Goal: Transaction & Acquisition: Purchase product/service

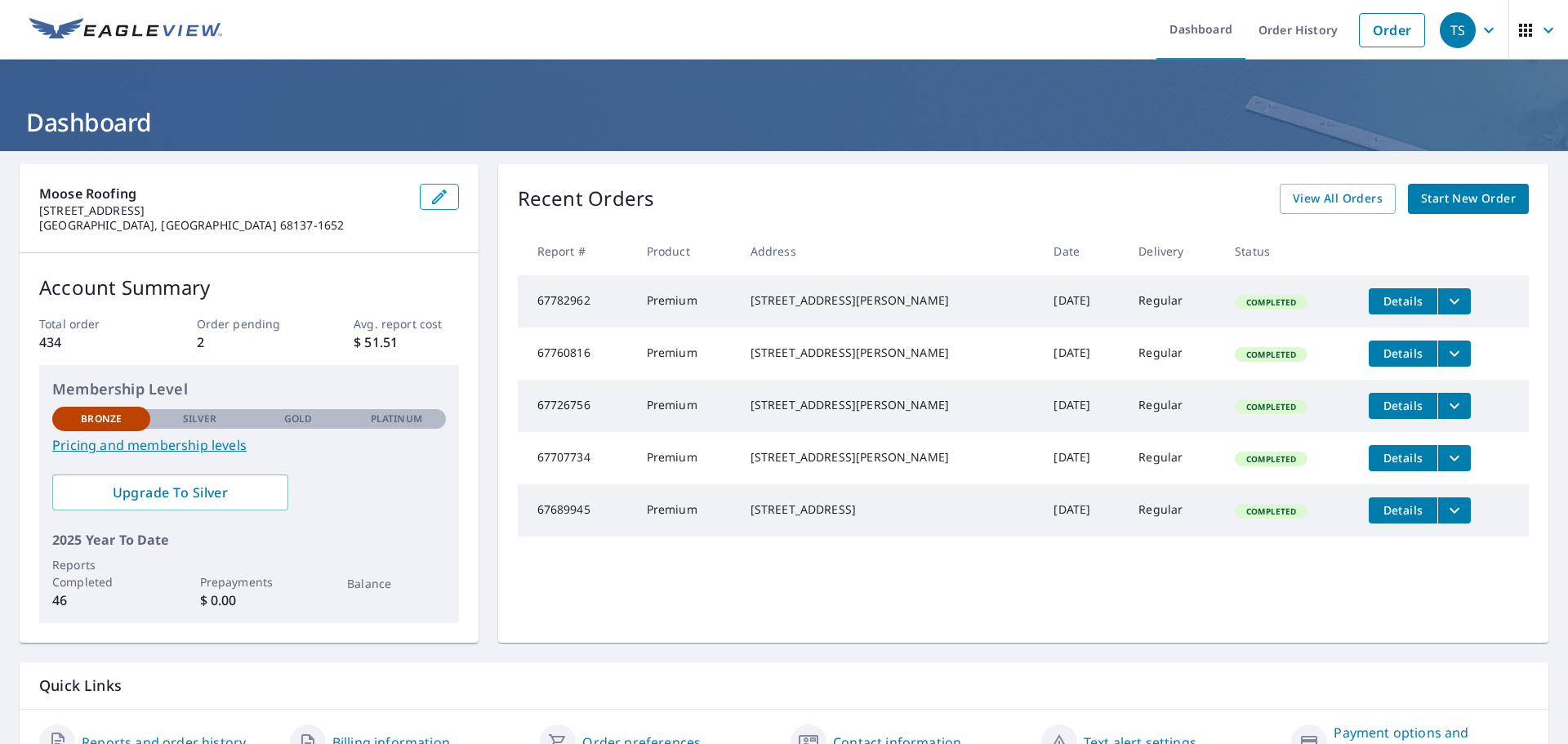
click at [1466, 192] on span "Start New Order" at bounding box center [1469, 198] width 95 height 21
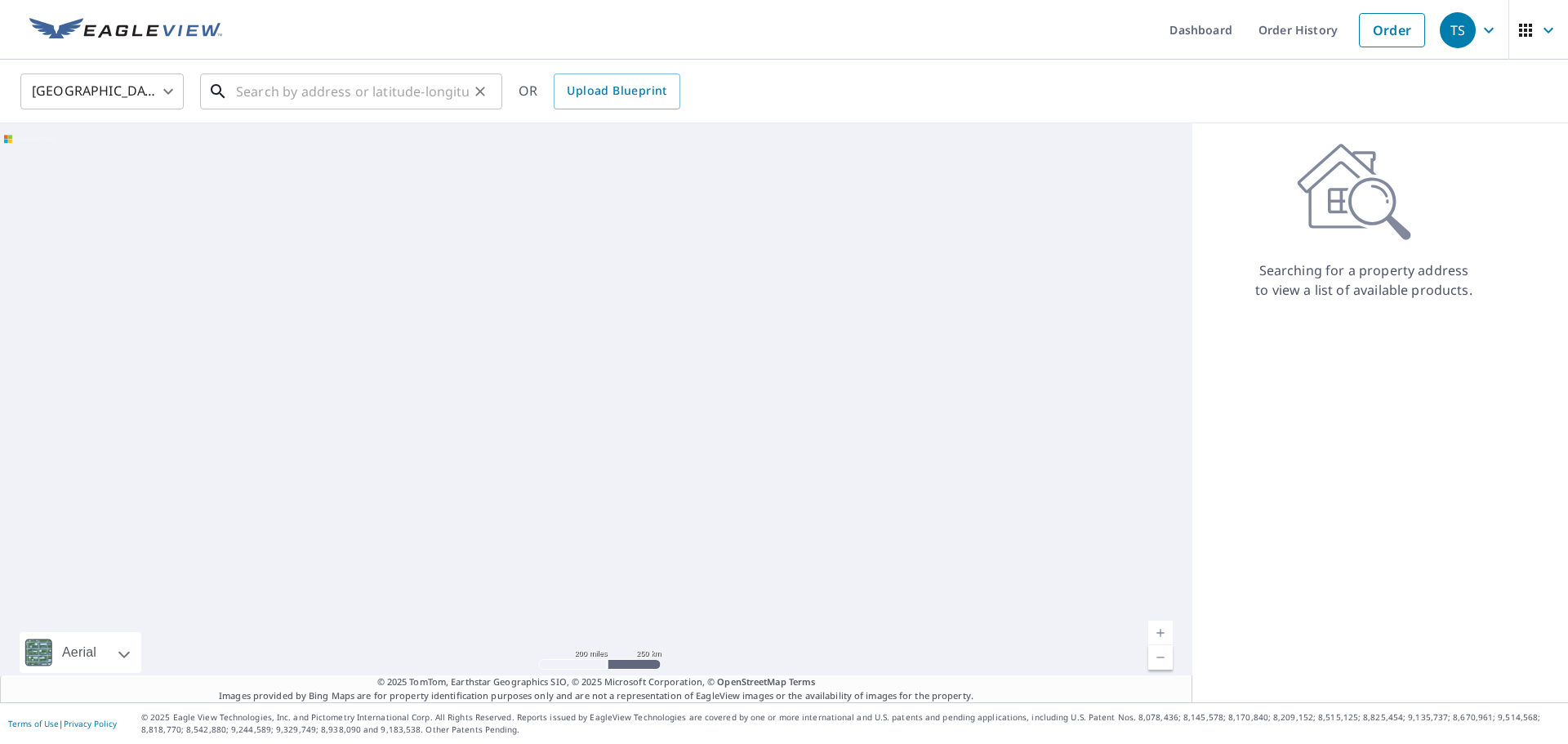
click at [357, 88] on input "text" at bounding box center [352, 91] width 233 height 46
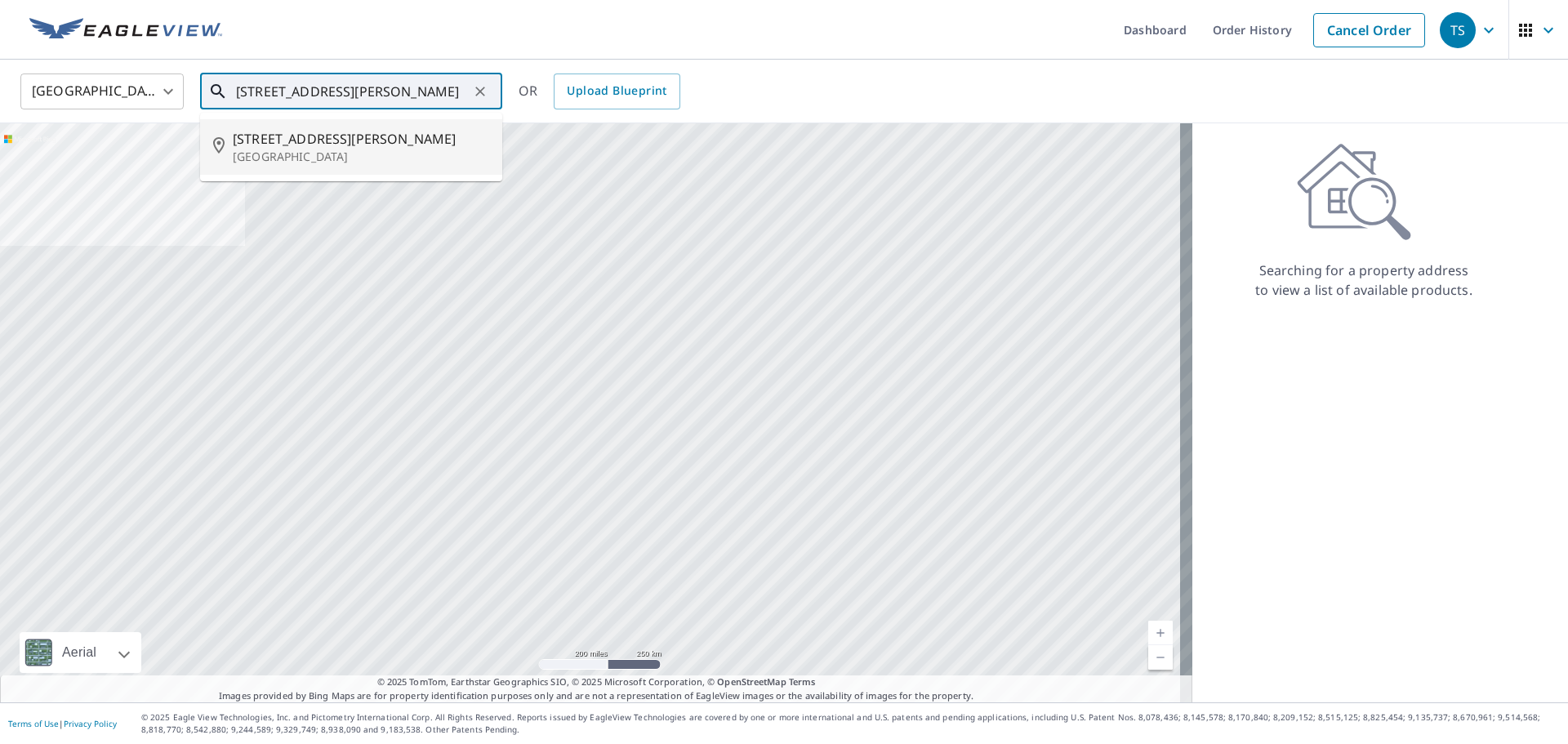
click at [327, 141] on span "[STREET_ADDRESS][PERSON_NAME]" at bounding box center [361, 139] width 256 height 20
type input "[STREET_ADDRESS][PERSON_NAME]"
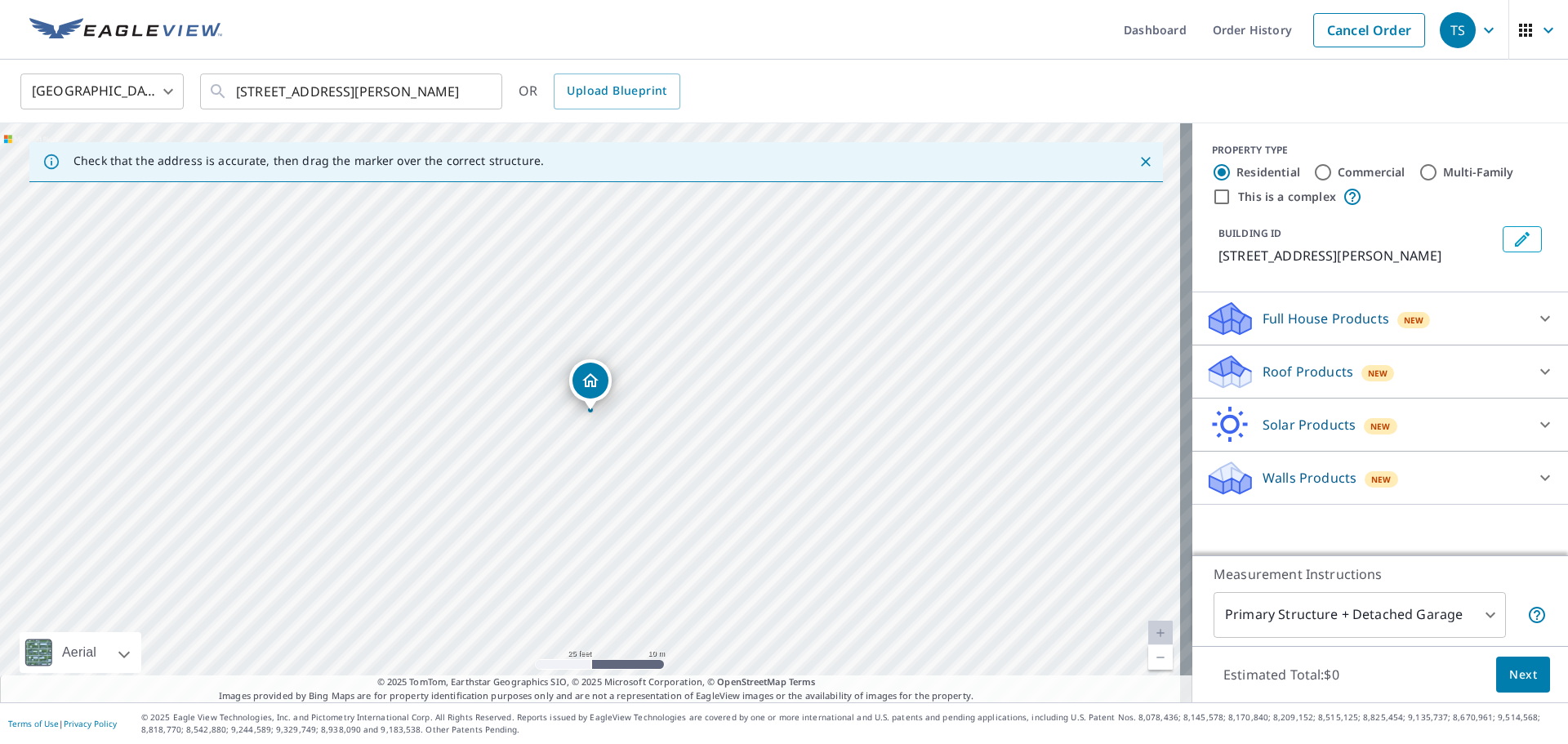
click at [1521, 673] on span "Next" at bounding box center [1522, 675] width 28 height 21
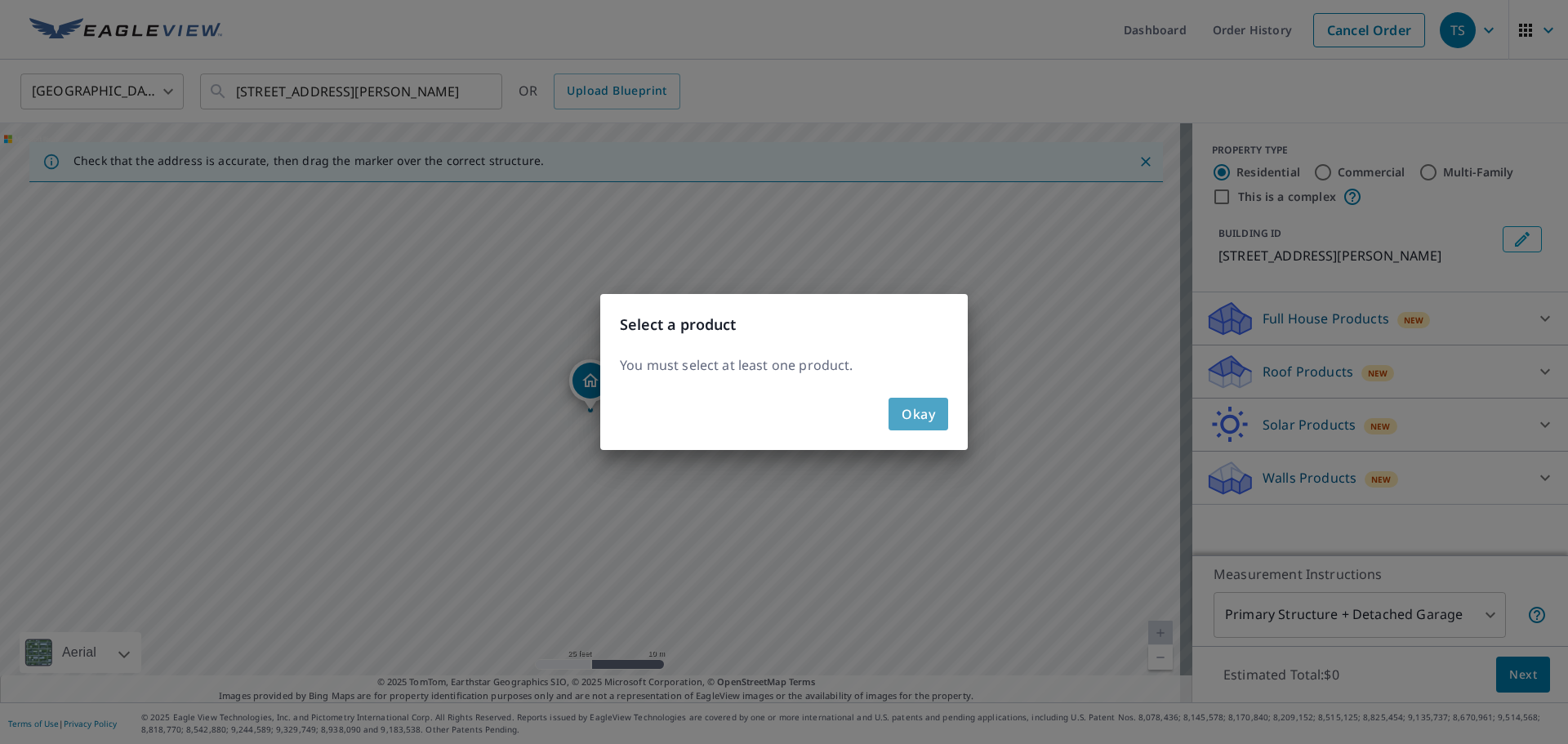
click at [898, 413] on button "Okay" at bounding box center [918, 414] width 60 height 33
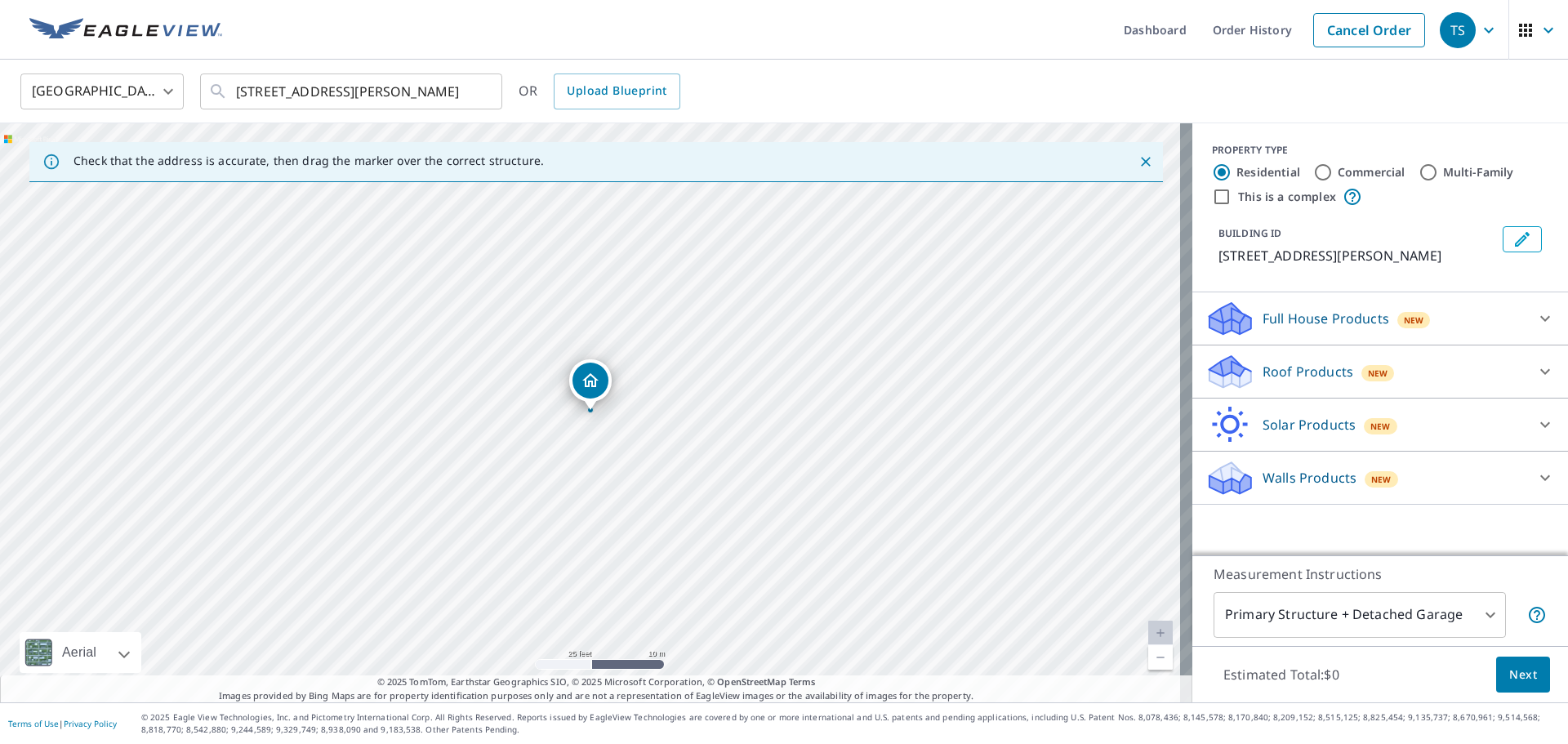
click at [1312, 369] on p "Roof Products" at bounding box center [1308, 372] width 91 height 20
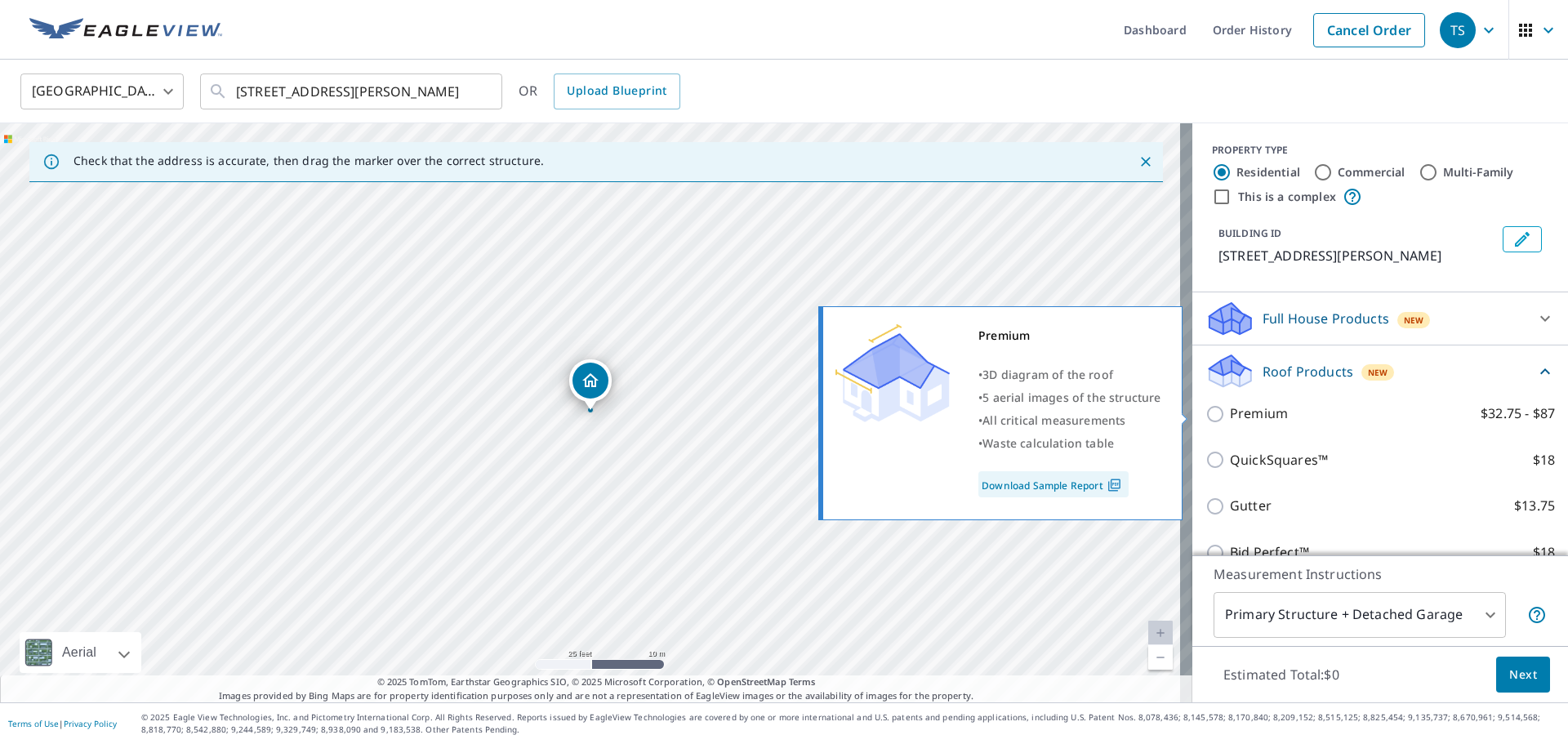
click at [1231, 421] on p "Premium" at bounding box center [1259, 414] width 58 height 21
click at [1230, 421] on input "Premium $32.75 - $87" at bounding box center [1217, 414] width 24 height 20
checkbox input "true"
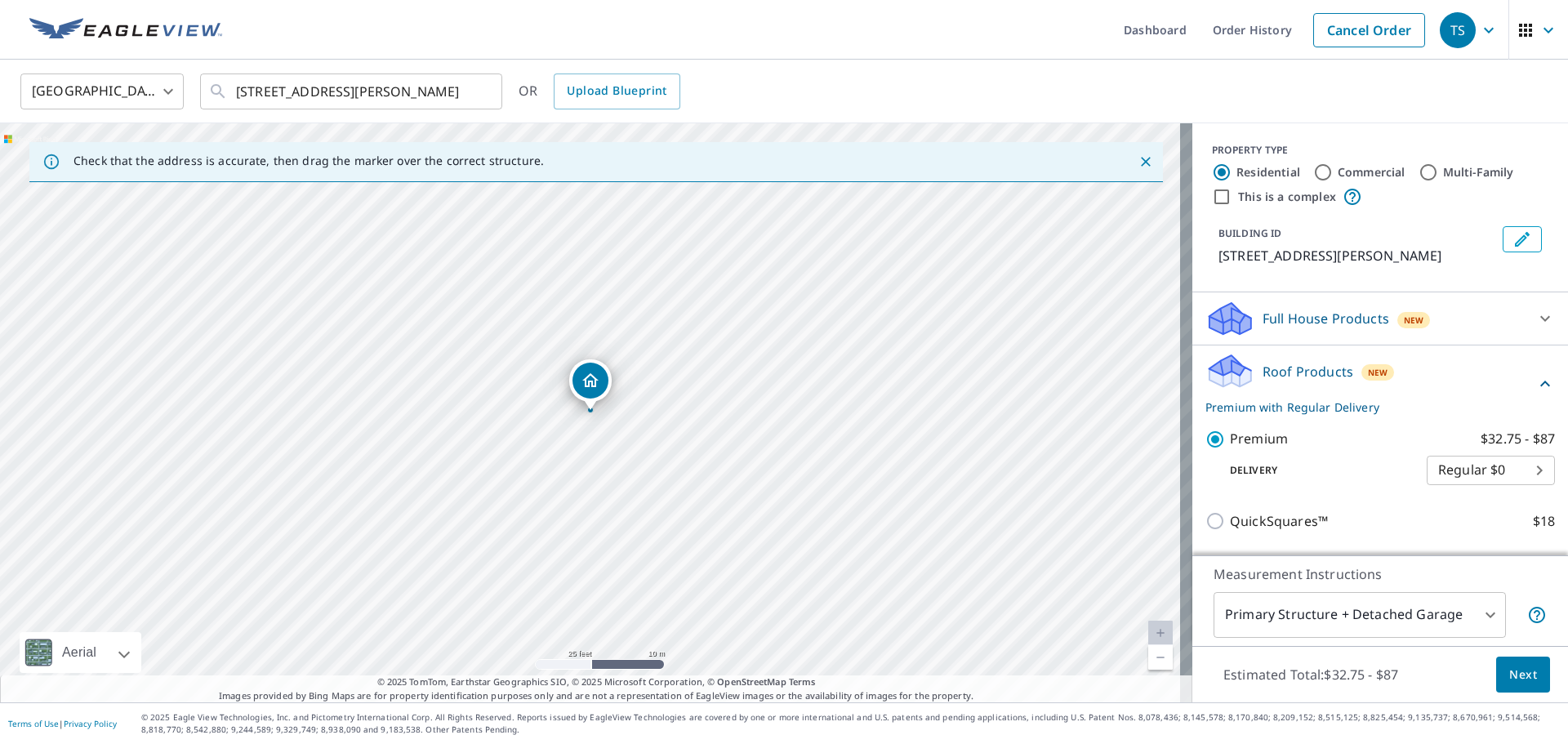
click at [1519, 674] on span "Next" at bounding box center [1522, 675] width 28 height 21
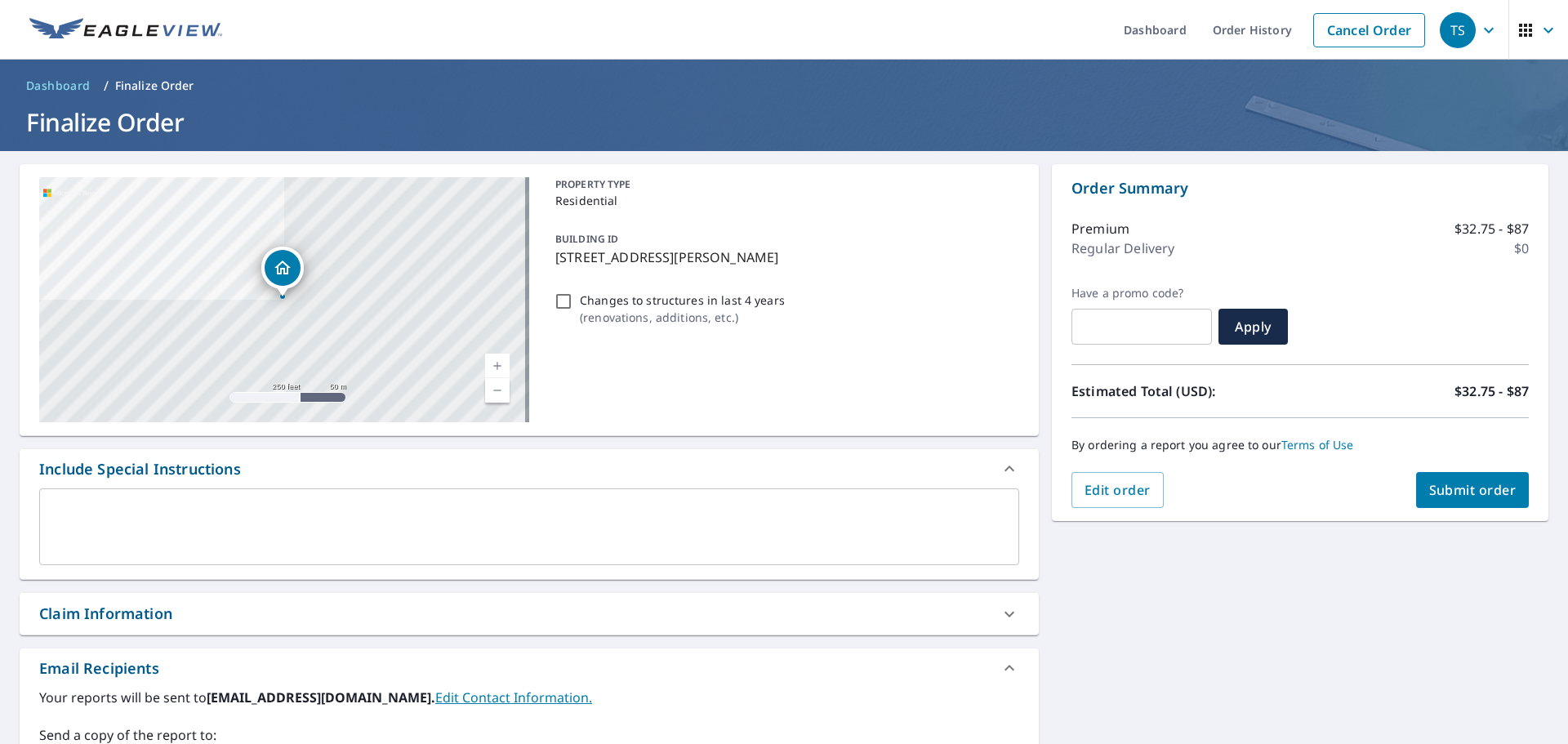
click at [219, 505] on textarea at bounding box center [530, 527] width 957 height 46
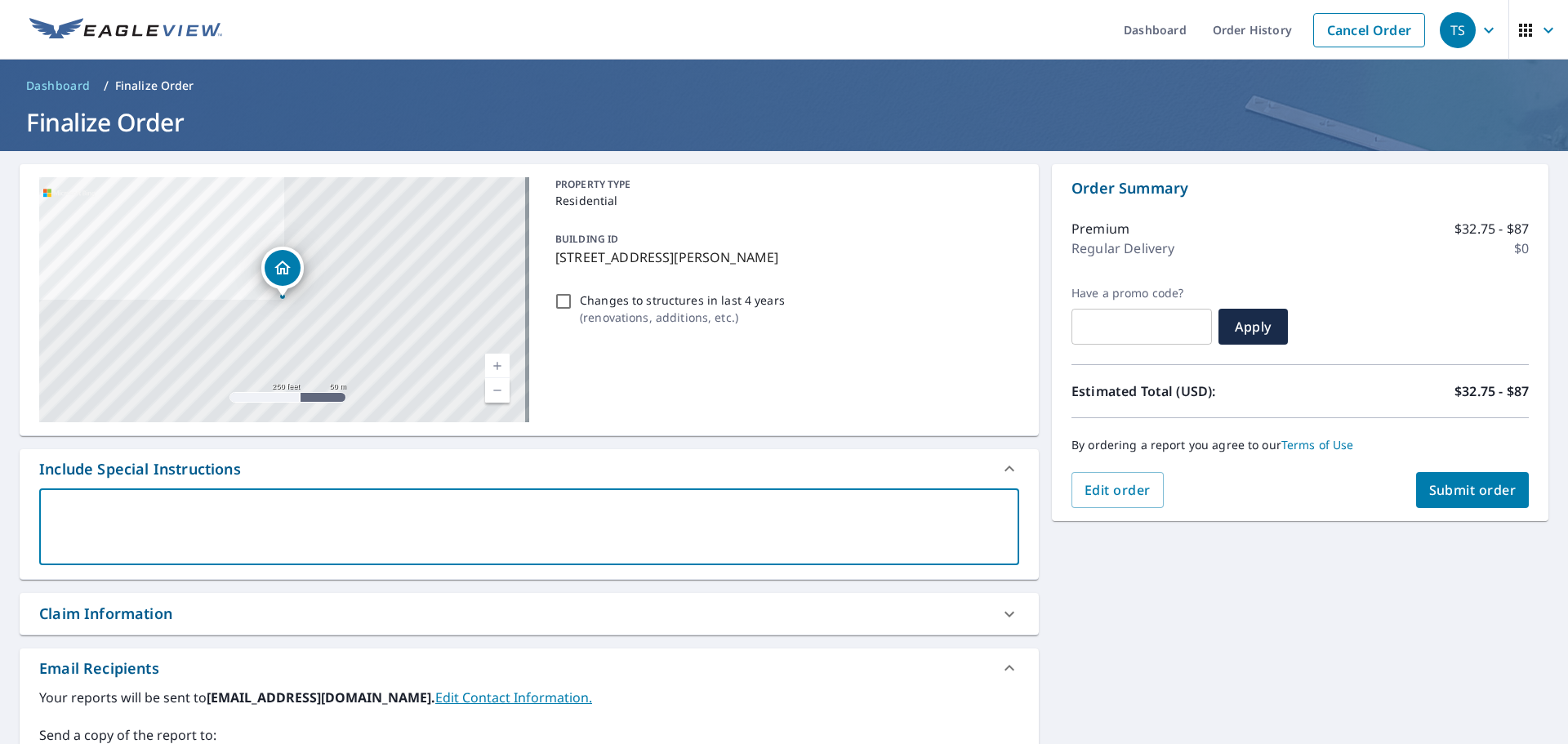
type textarea "H"
type textarea "x"
checkbox input "true"
type textarea "Ho"
type textarea "x"
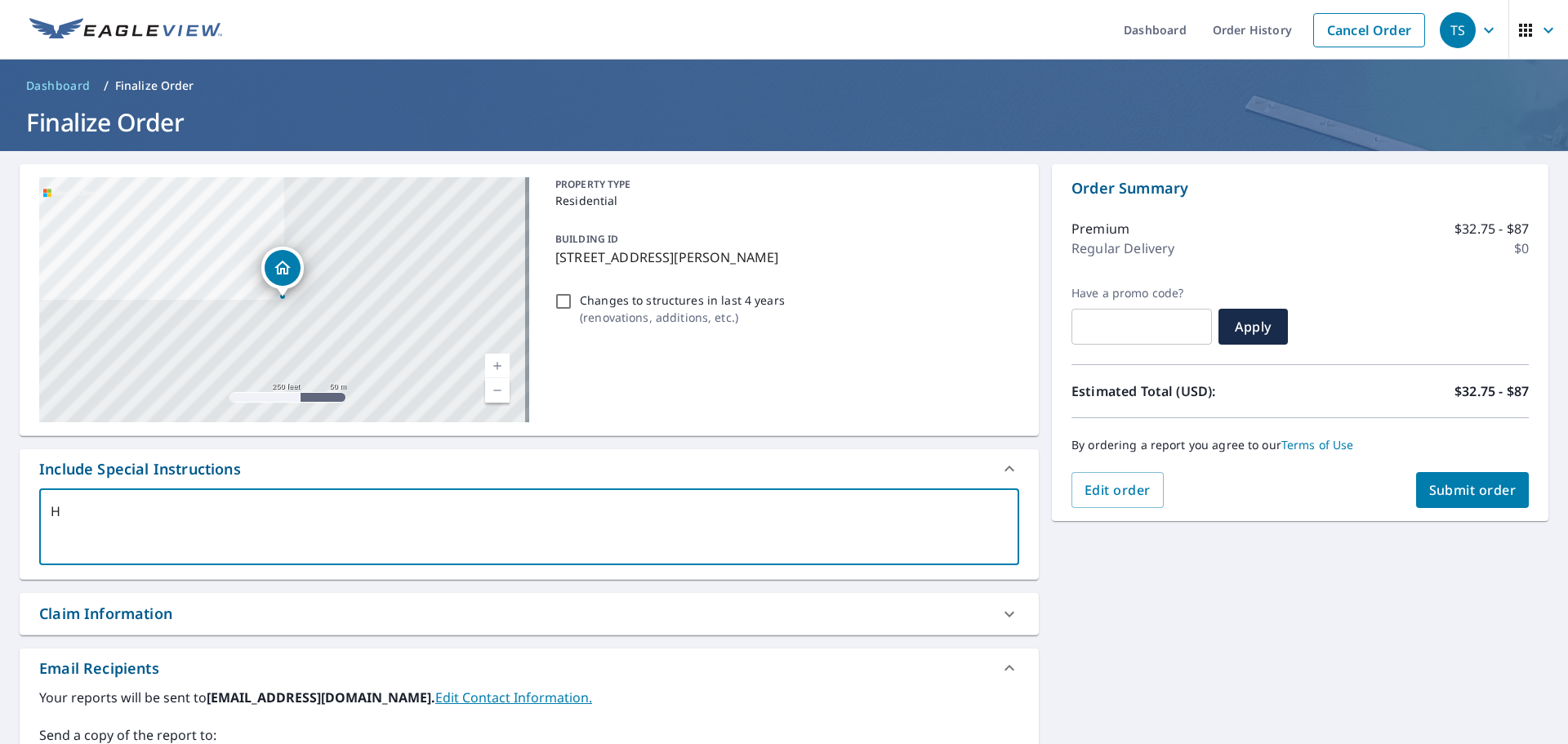
checkbox input "true"
type textarea "Hou"
type textarea "x"
checkbox input "true"
type textarea "Hous"
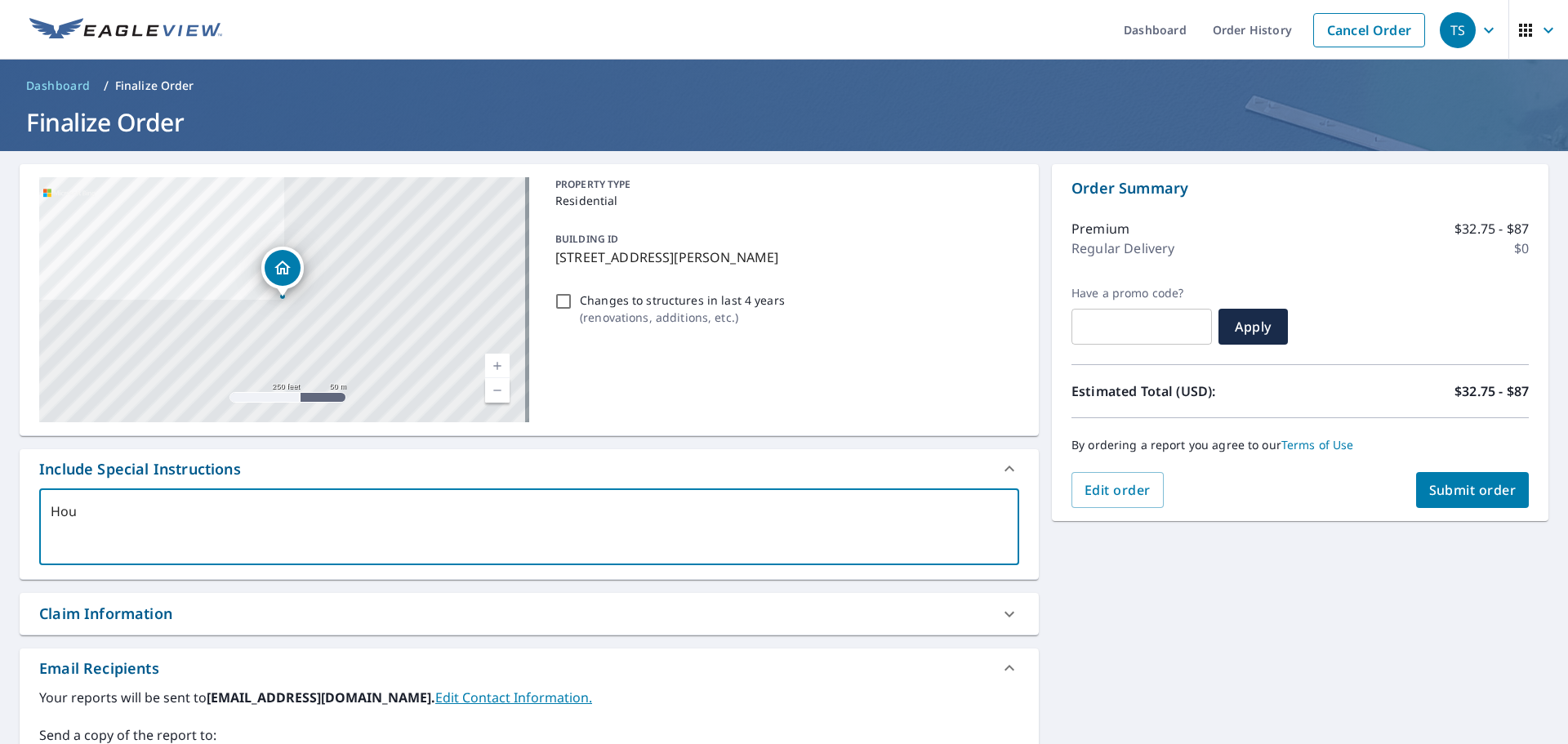
type textarea "x"
checkbox input "true"
type textarea "House"
type textarea "x"
checkbox input "true"
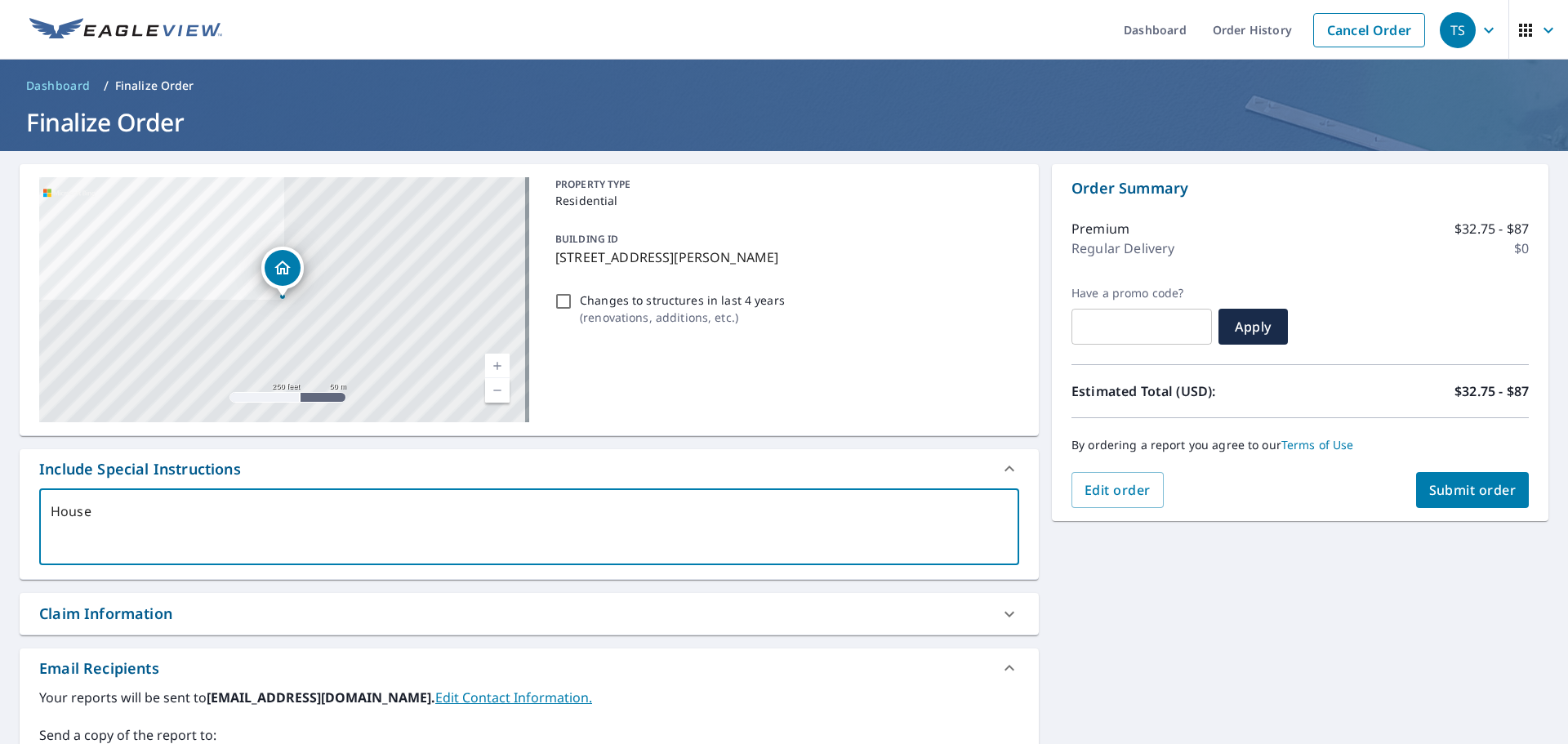
type textarea "House"
type textarea "x"
checkbox input "true"
type textarea "House a"
type textarea "x"
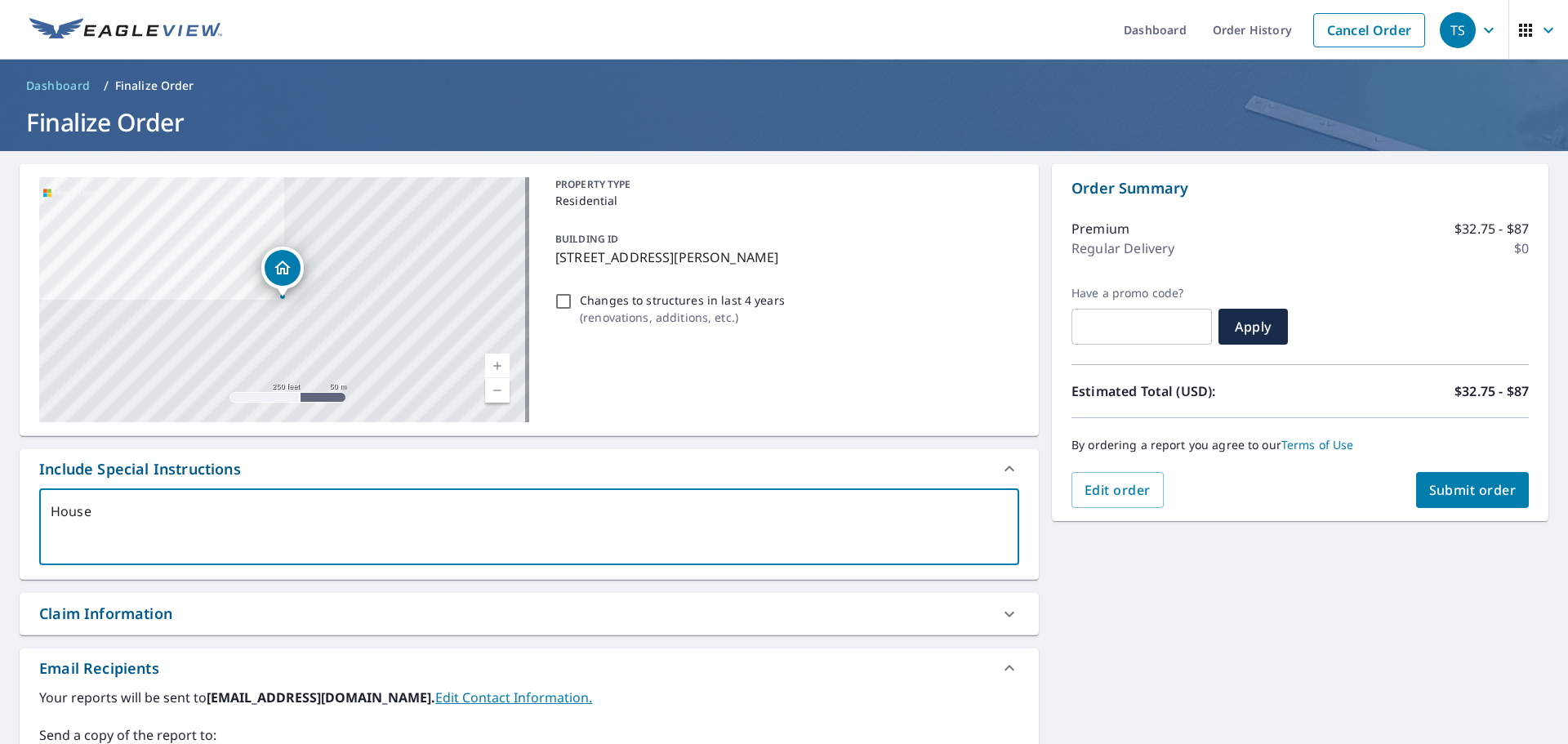
checkbox input "true"
type textarea "House an"
type textarea "x"
checkbox input "true"
type textarea "House and"
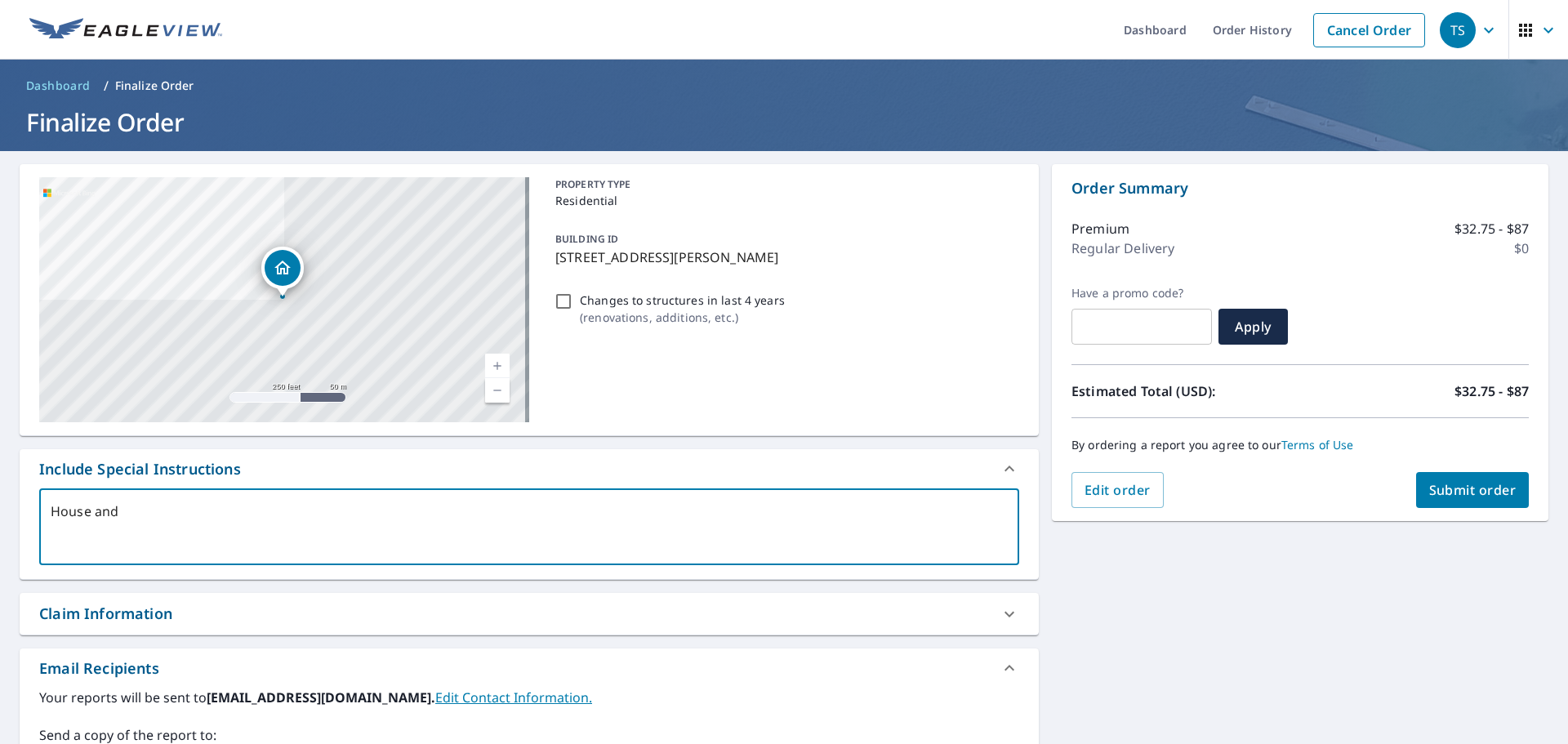
type textarea "x"
checkbox input "true"
type textarea "House and"
type textarea "x"
checkbox input "true"
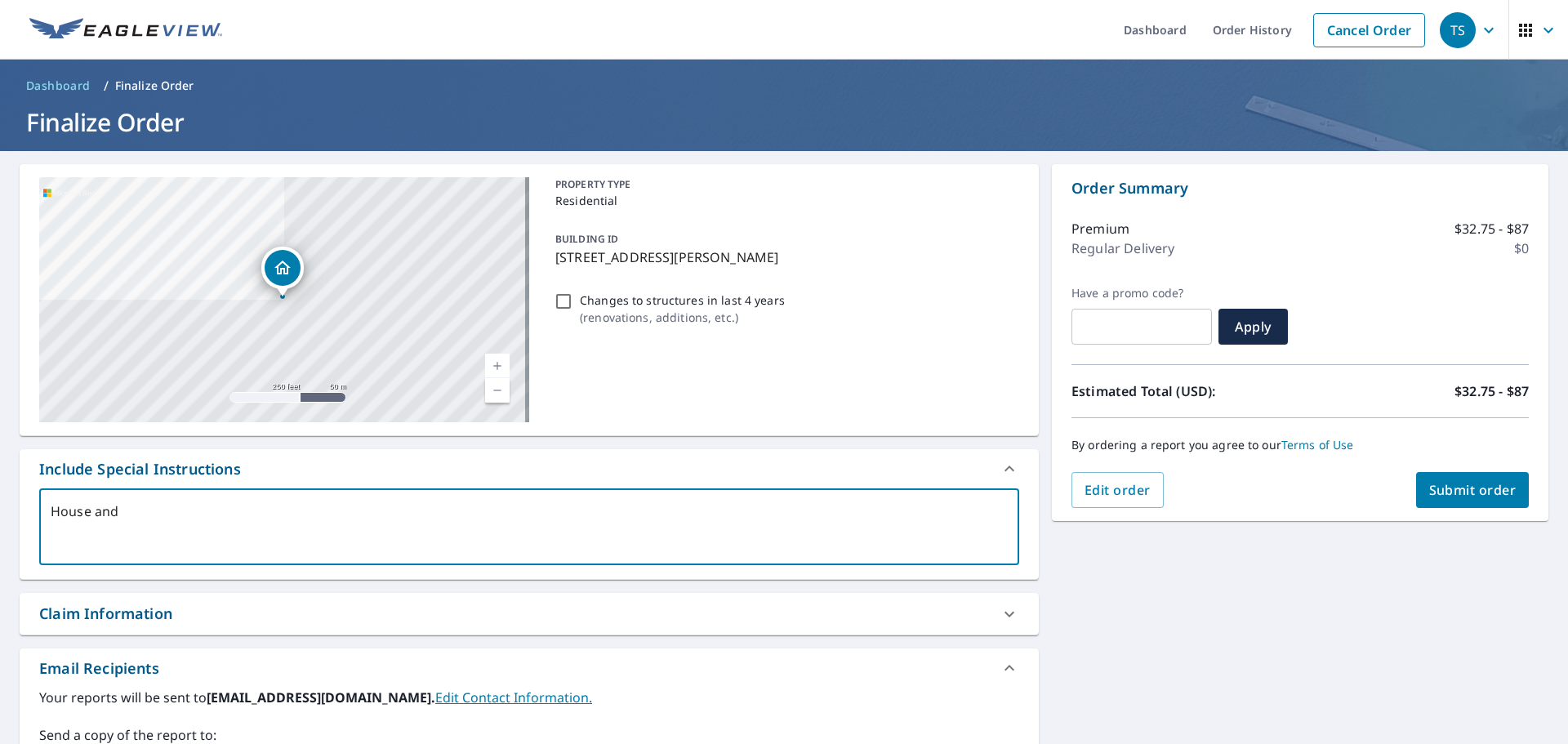
type textarea "House and G"
type textarea "x"
checkbox input "true"
type textarea "House and Gr"
type textarea "x"
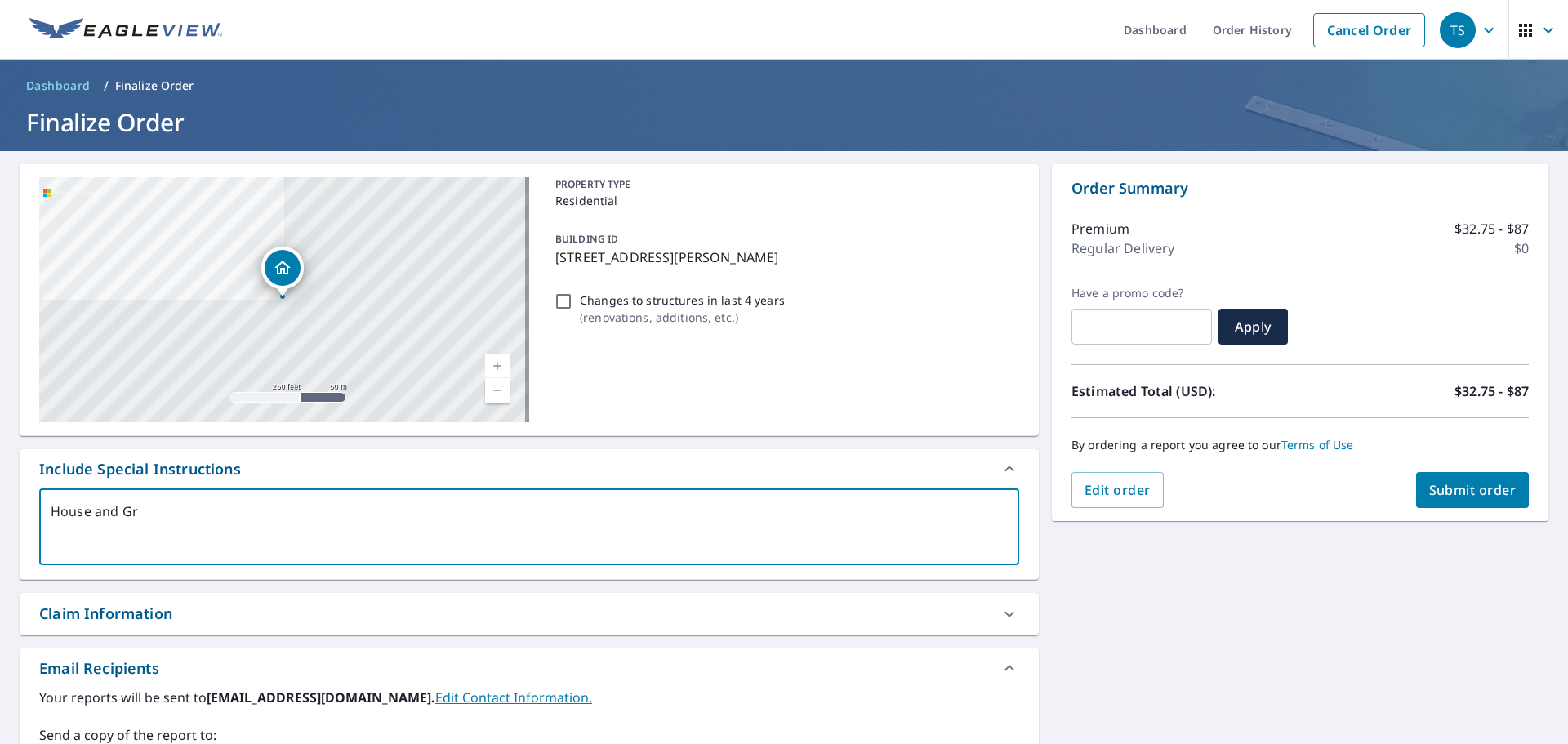
checkbox input "true"
type textarea "House and Gra"
type textarea "x"
checkbox input "true"
type textarea "House and [PERSON_NAME]"
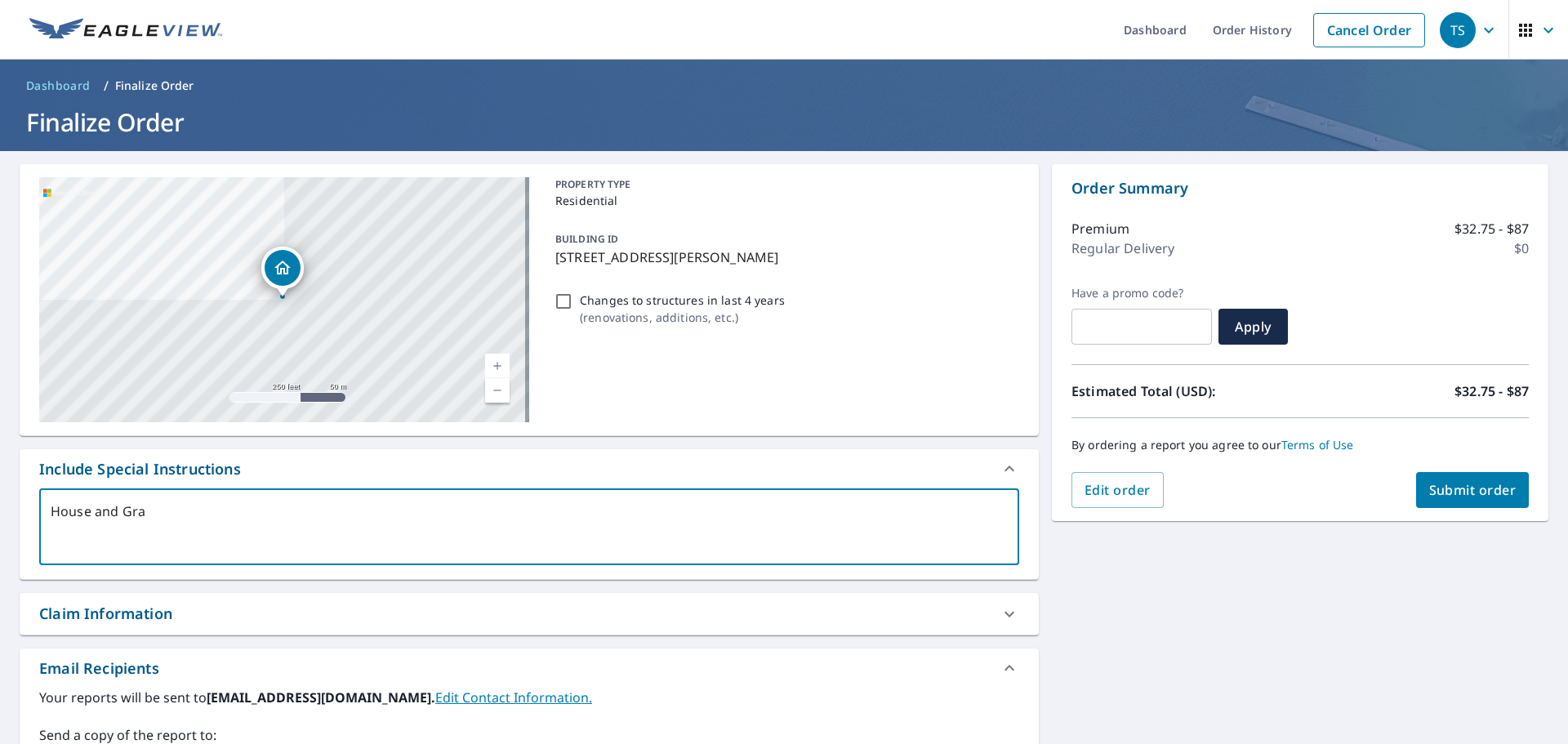
type textarea "x"
checkbox input "true"
type textarea "House and Gra"
type textarea "x"
checkbox input "true"
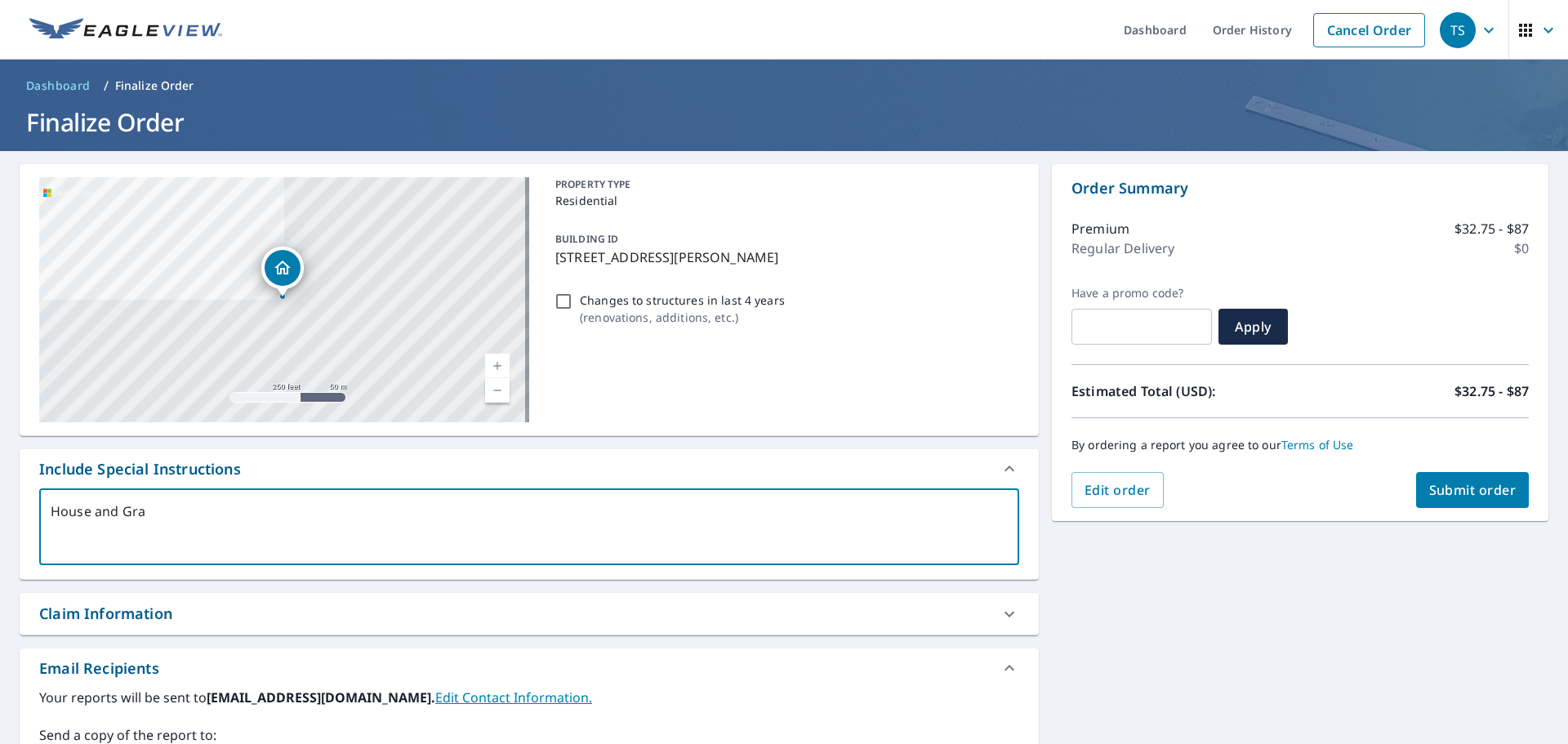
type textarea "House and Gr"
type textarea "x"
checkbox input "true"
type textarea "House and G"
type textarea "x"
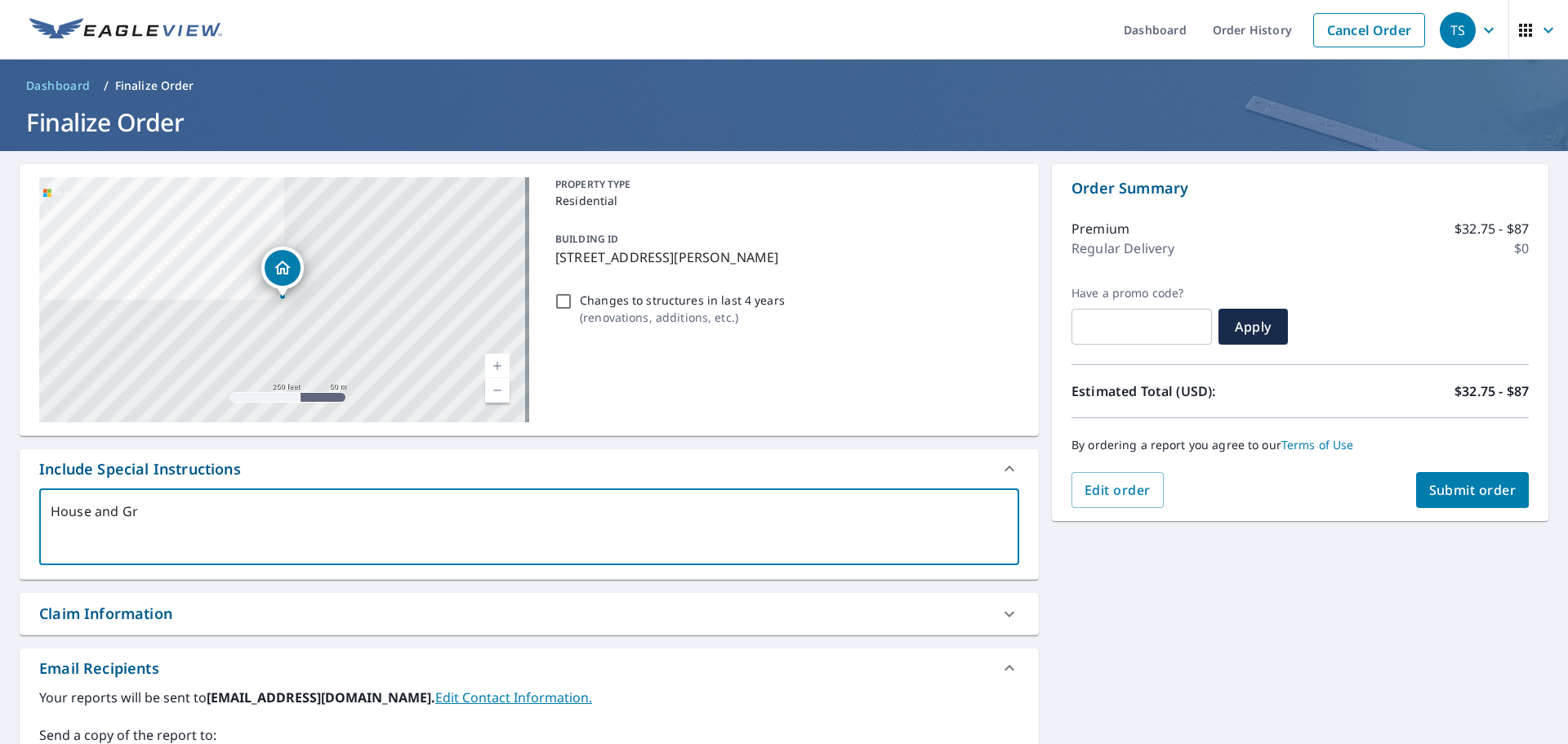
checkbox input "true"
type textarea "House and Ga"
type textarea "x"
checkbox input "true"
type textarea "House and Gar"
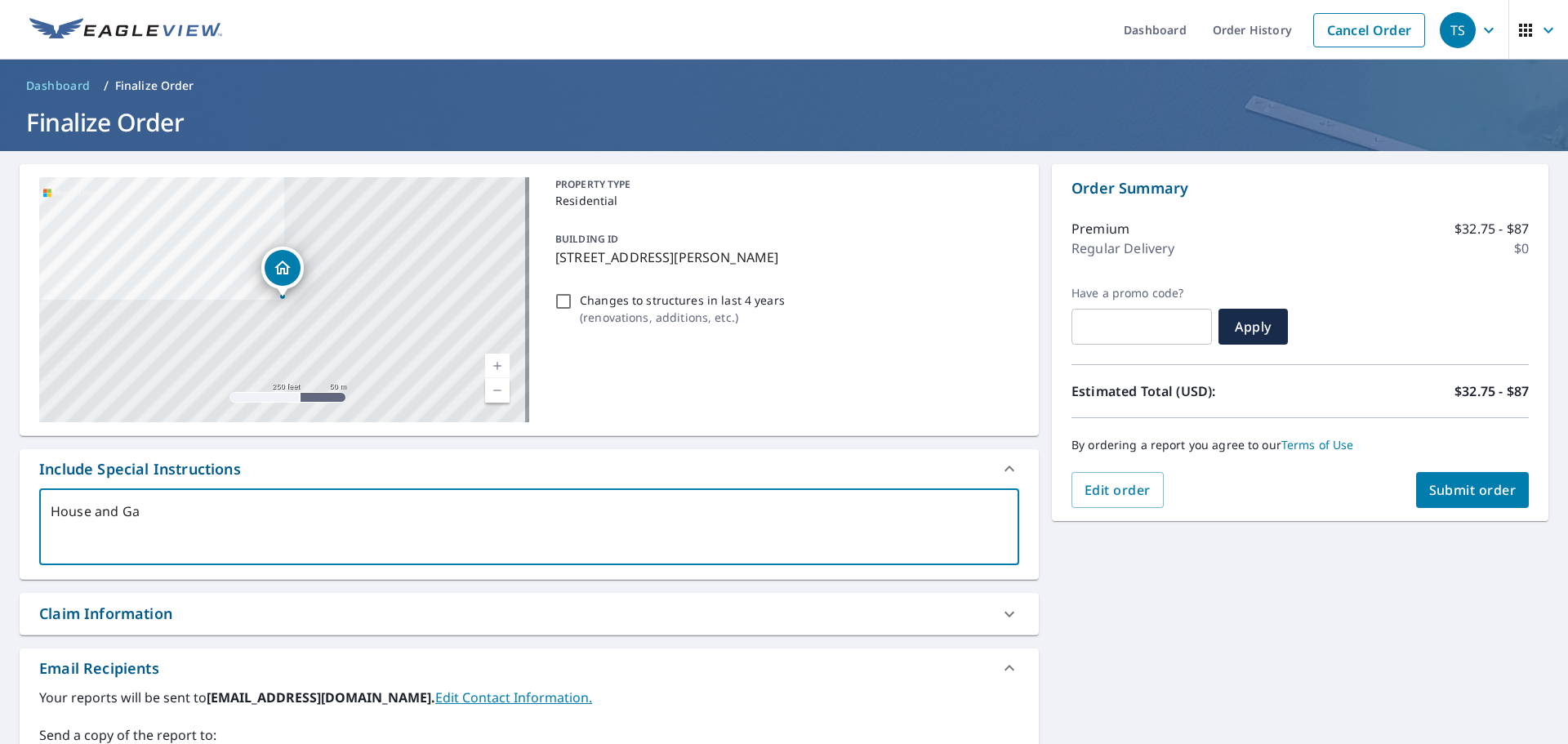
type textarea "x"
checkbox input "true"
type textarea "House and Garg"
type textarea "x"
checkbox input "true"
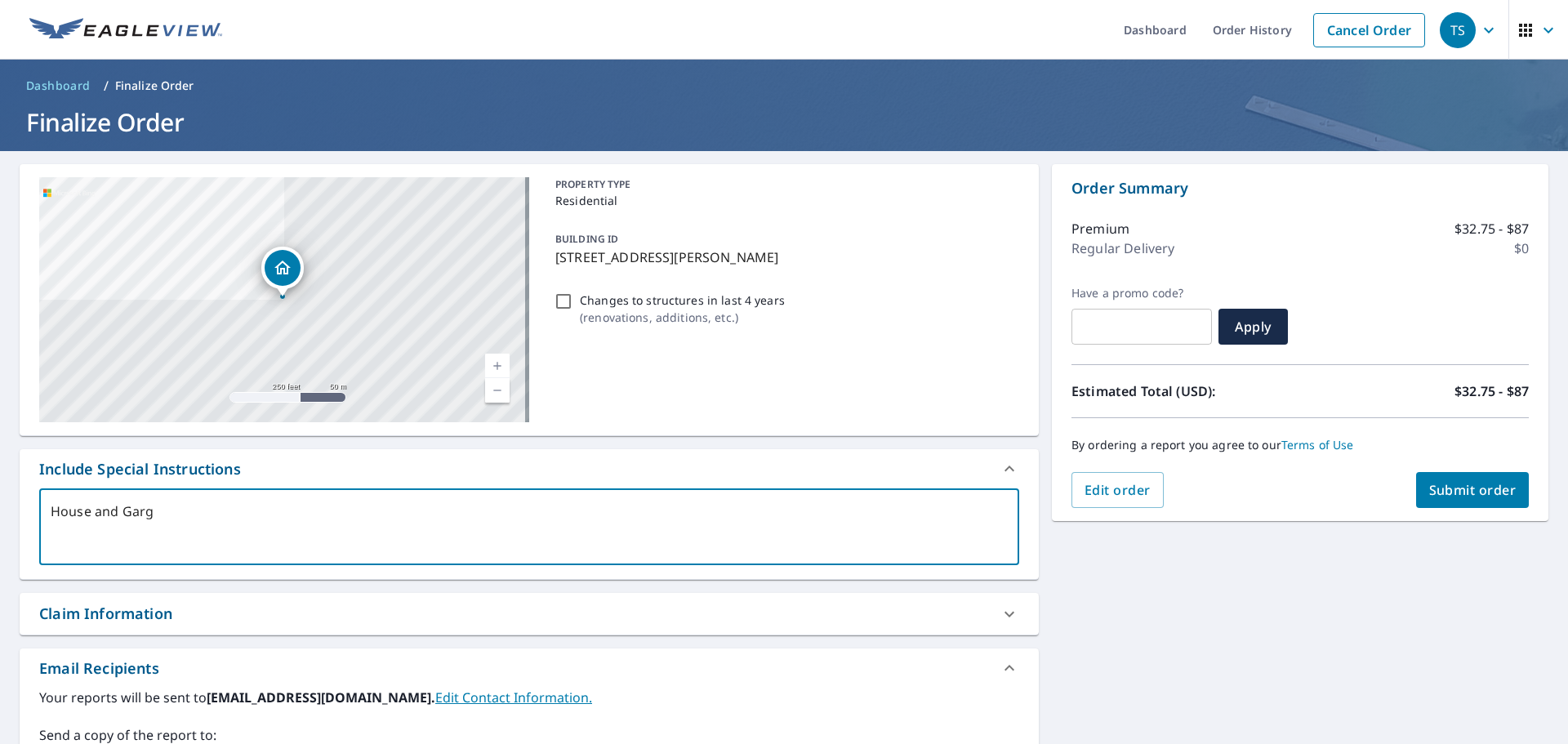
type textarea "House and Gar"
type textarea "x"
checkbox input "true"
type textarea "House and Gara"
type textarea "x"
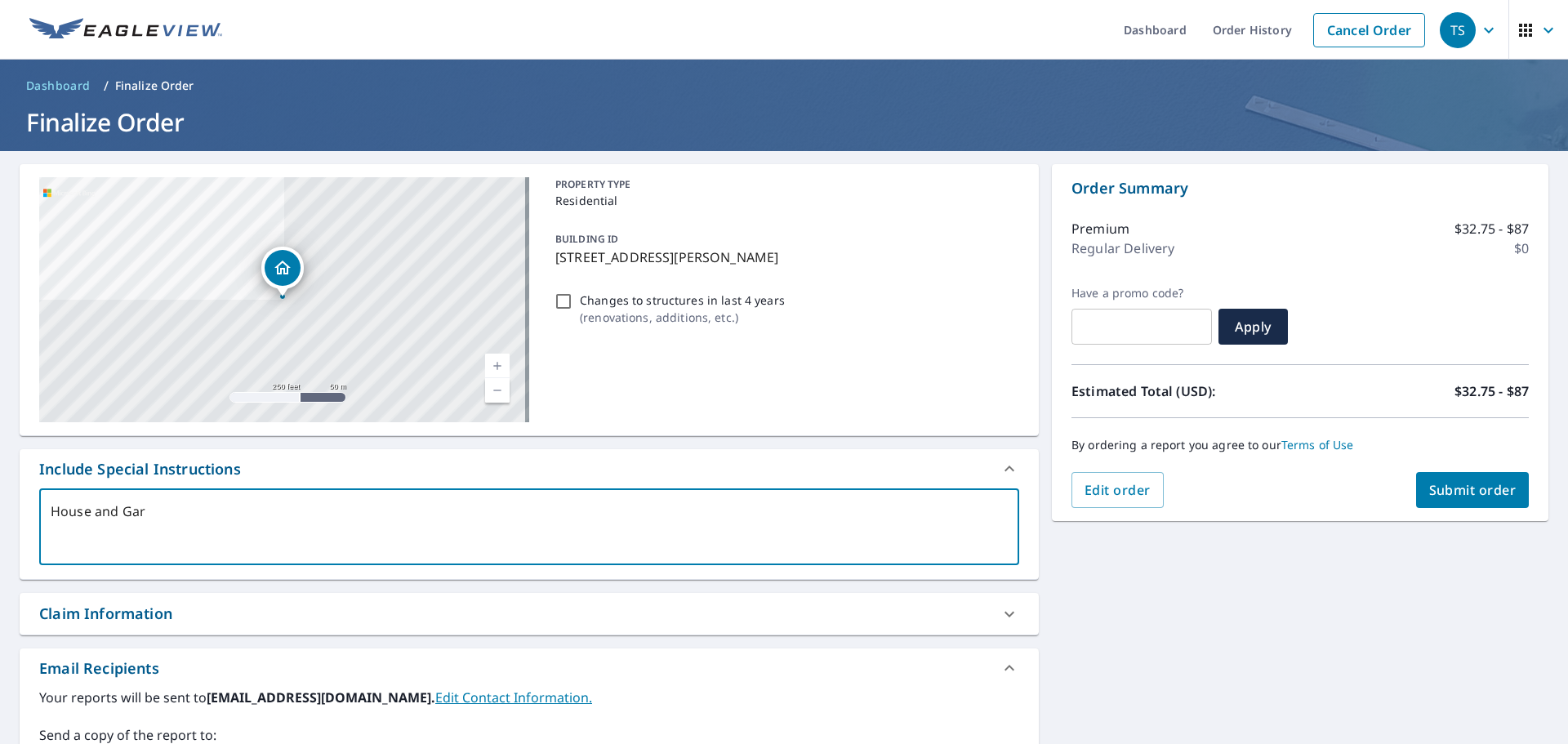
checkbox input "true"
type textarea "House and Garag"
type textarea "x"
checkbox input "true"
type textarea "House and Garage"
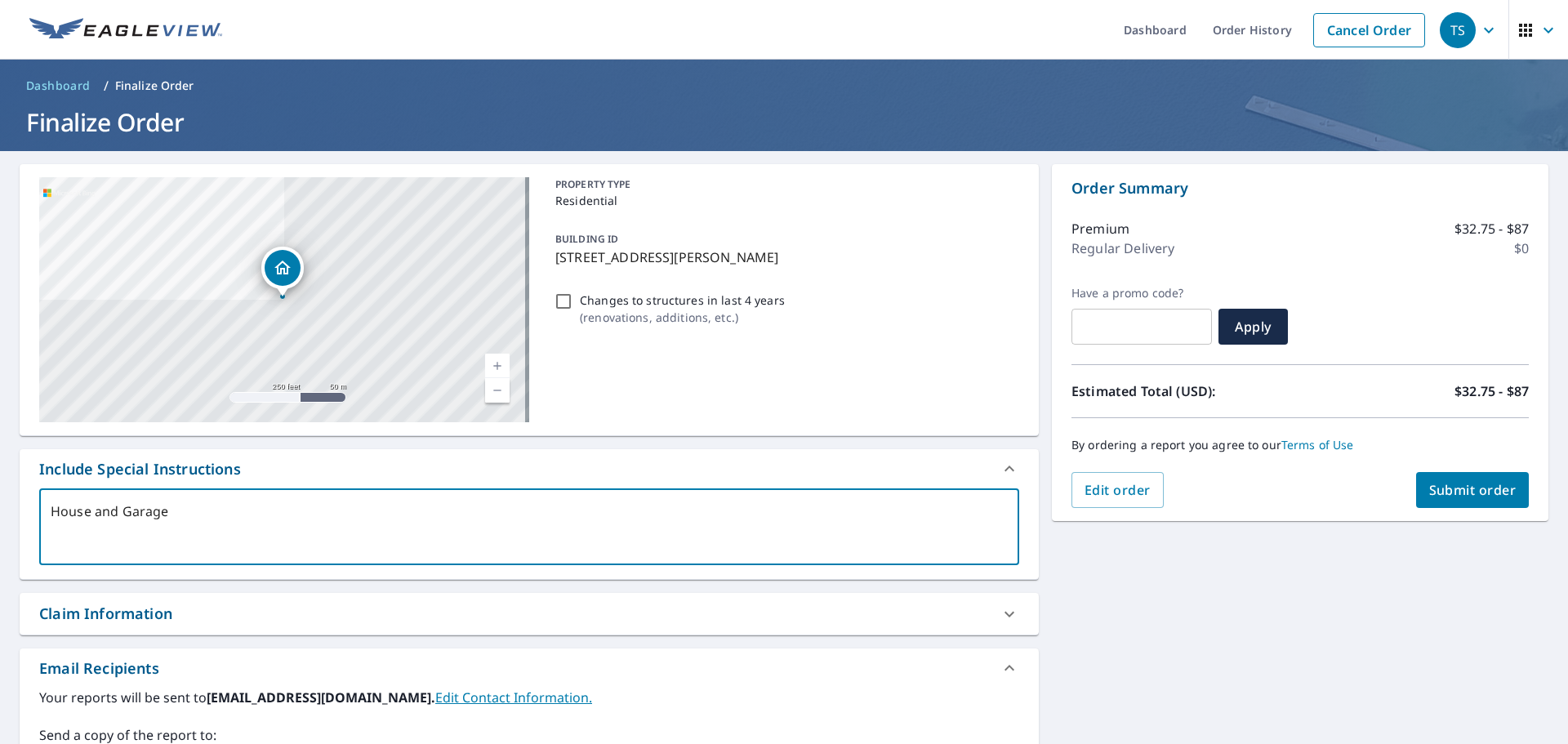
type textarea "x"
checkbox input "true"
type textarea "House and Garage"
type textarea "x"
checkbox input "true"
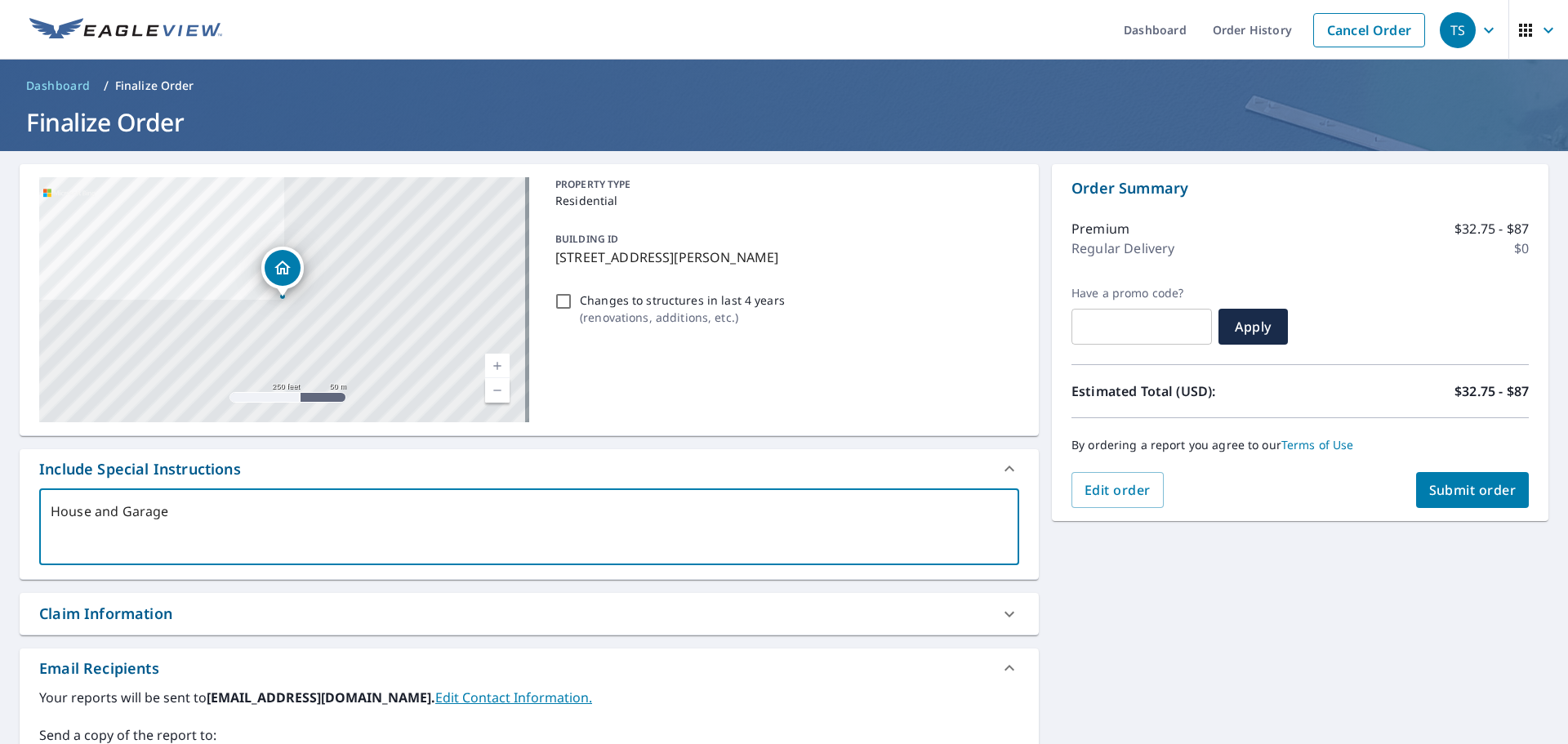
type textarea "House and Garage n"
type textarea "x"
checkbox input "true"
type textarea "House and Garage ne"
type textarea "x"
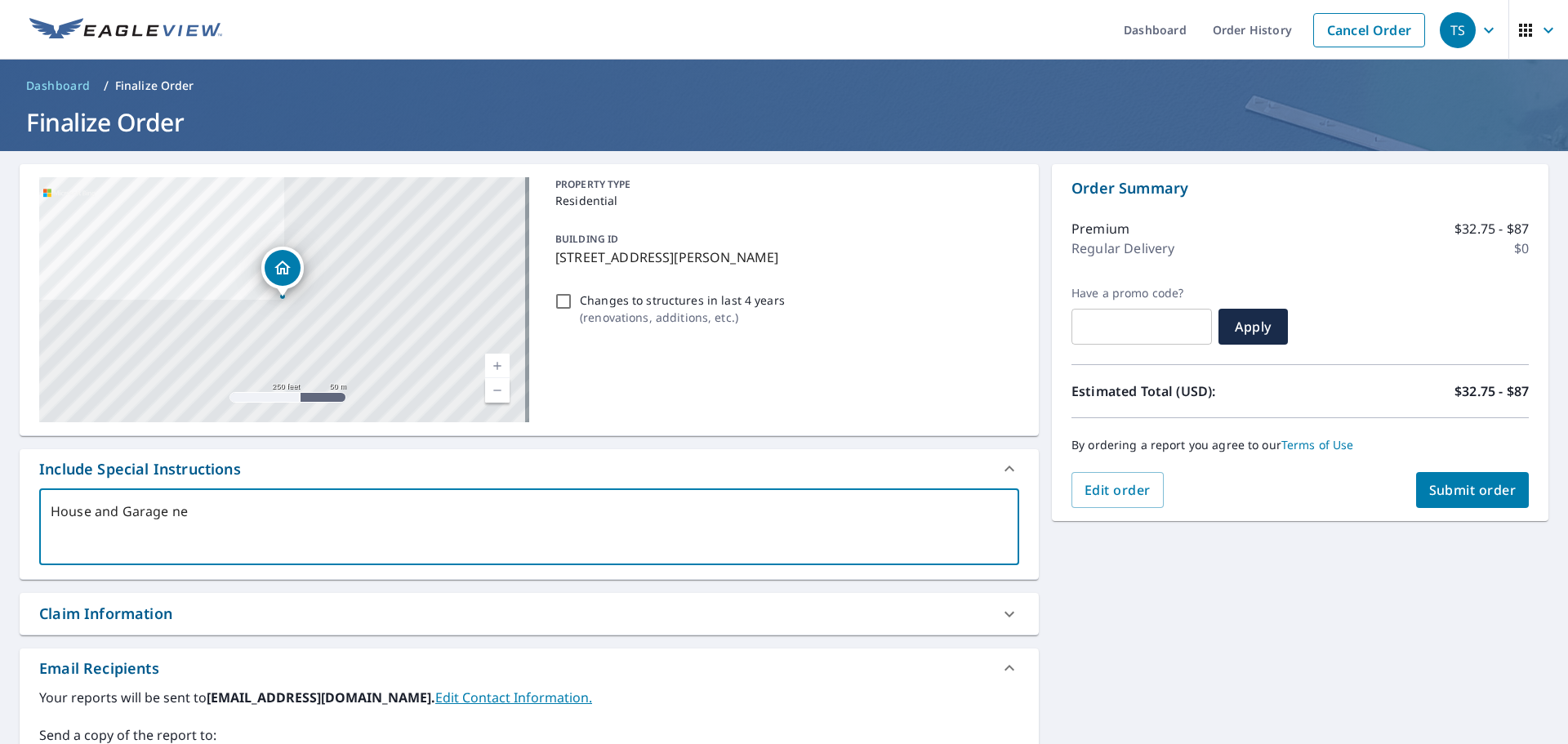
checkbox input "true"
type textarea "House and Garage nee"
type textarea "x"
checkbox input "true"
type textarea "House and Garage need"
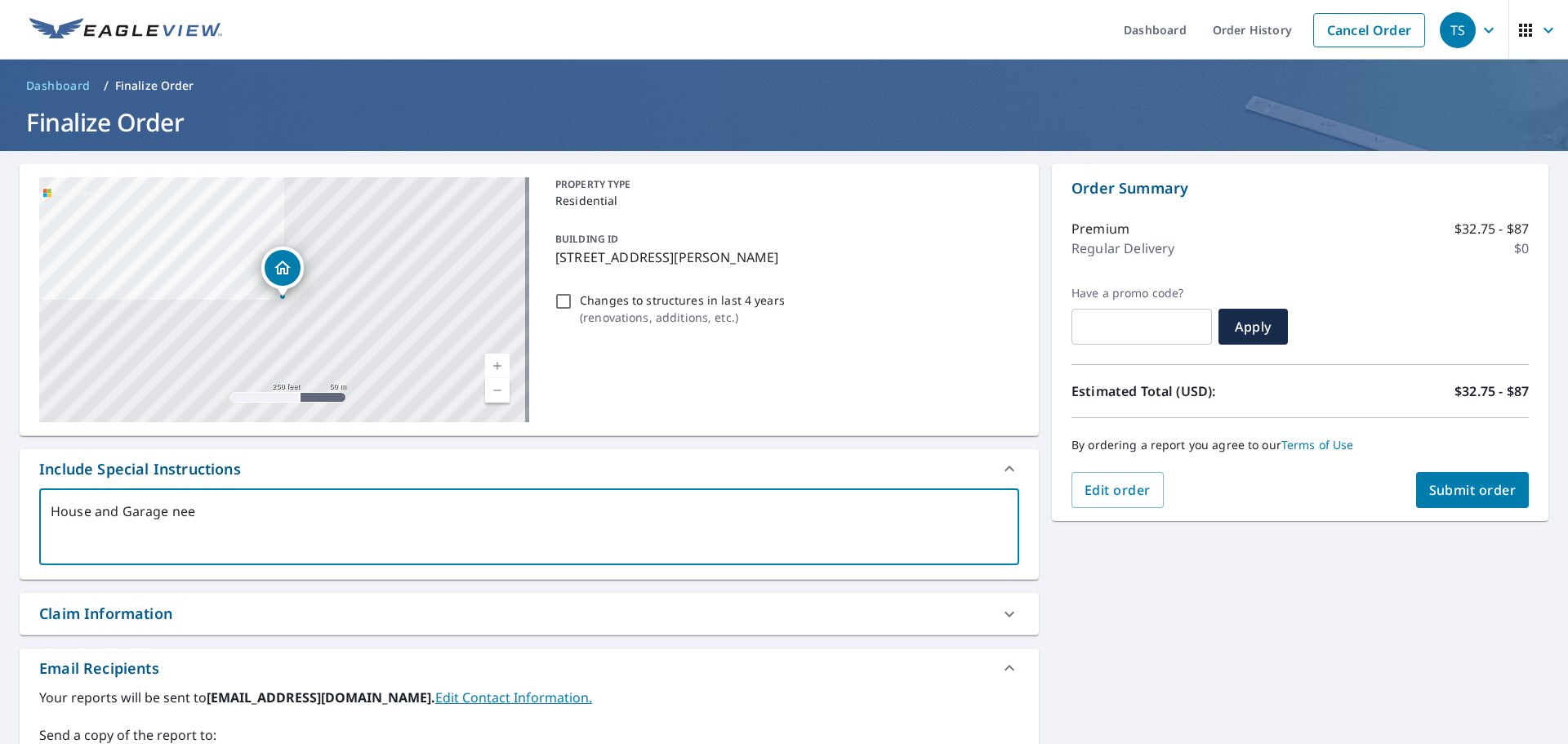
type textarea "x"
checkbox input "true"
type textarea "House and Garage neede"
type textarea "x"
checkbox input "true"
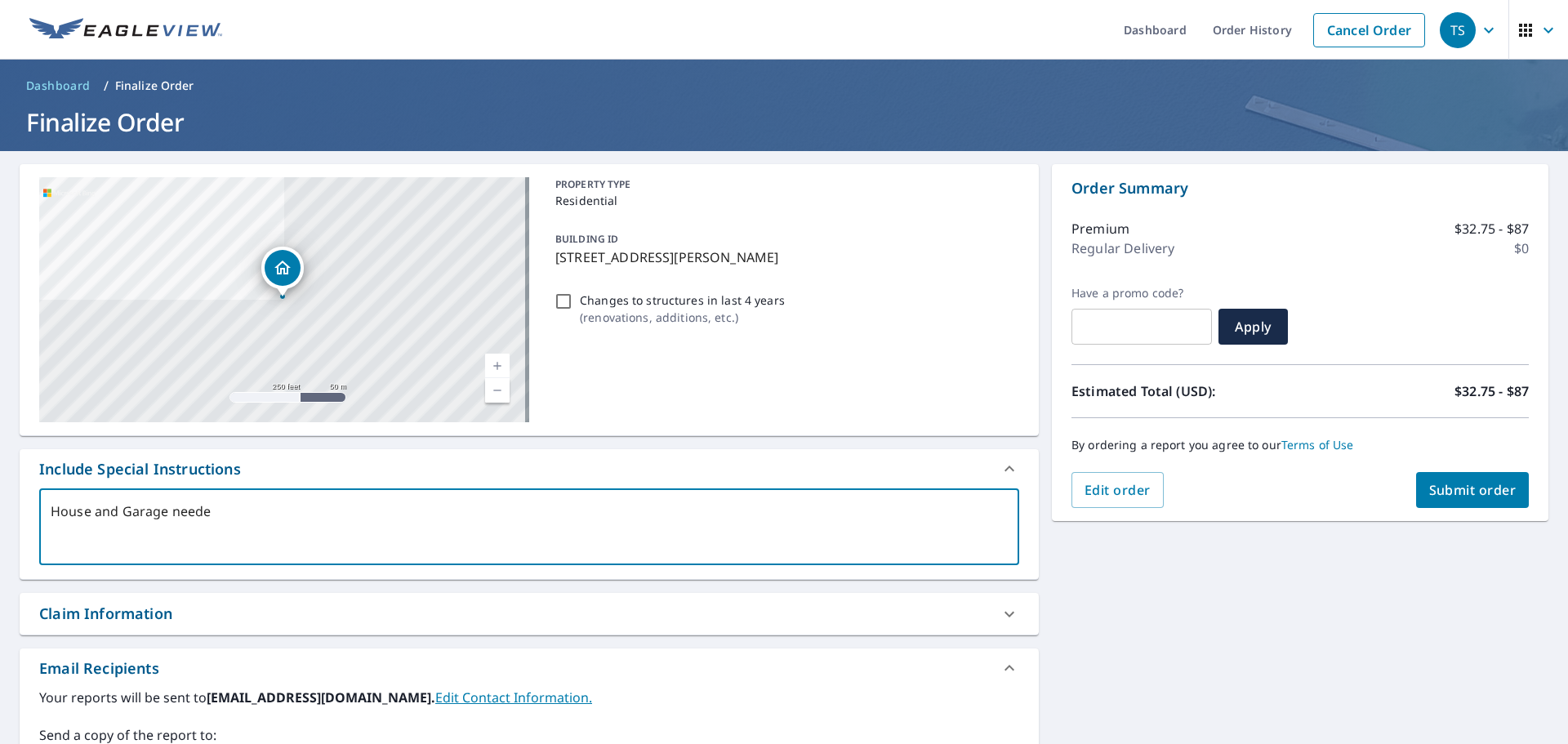
type textarea "House and Garage needed"
type textarea "x"
checkbox input "true"
type textarea "House and Garage needed"
type textarea "x"
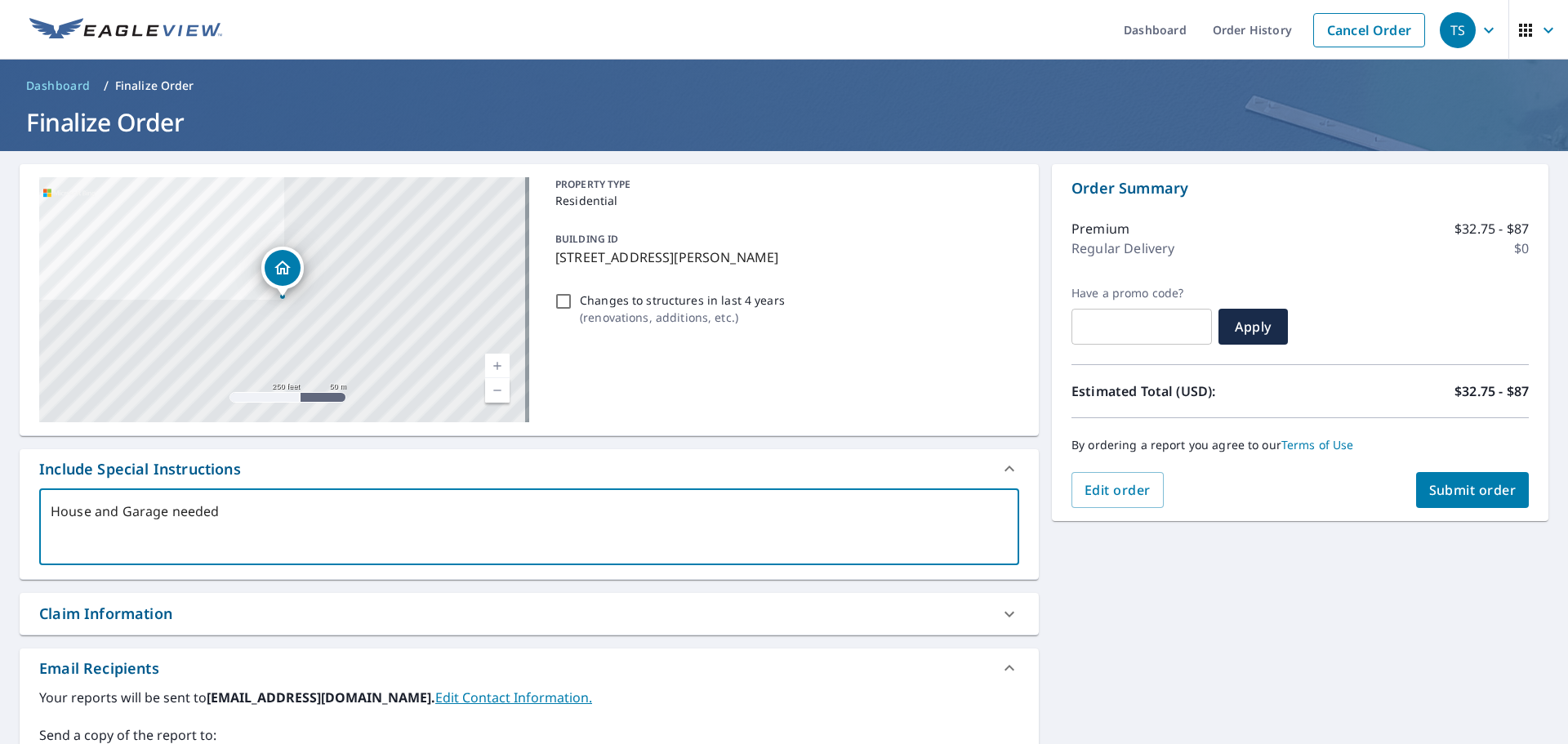
checkbox input "true"
type textarea "House and Garage needed"
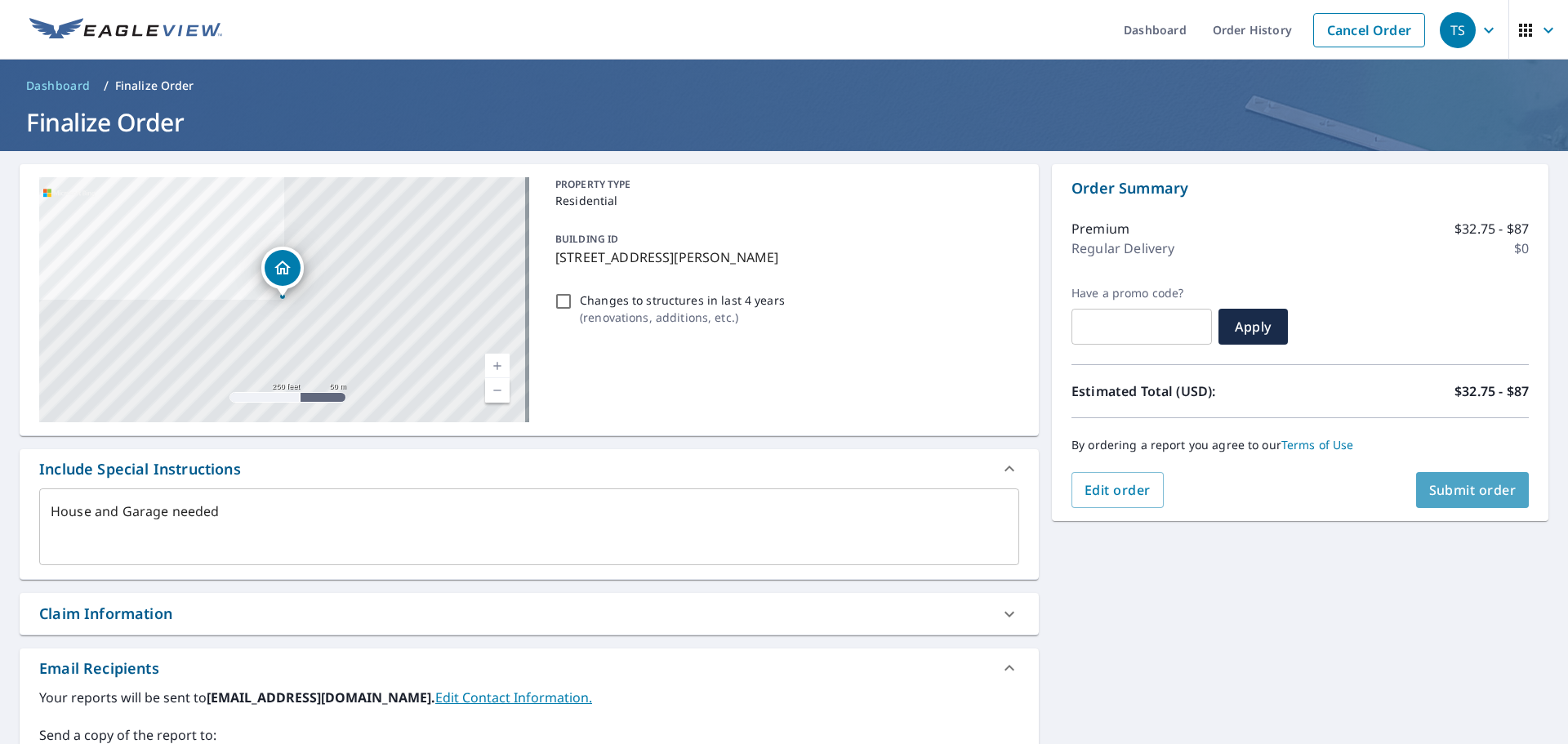
click at [1456, 486] on span "Submit order" at bounding box center [1473, 490] width 88 height 18
type textarea "x"
checkbox input "true"
